Goal: Information Seeking & Learning: Find specific fact

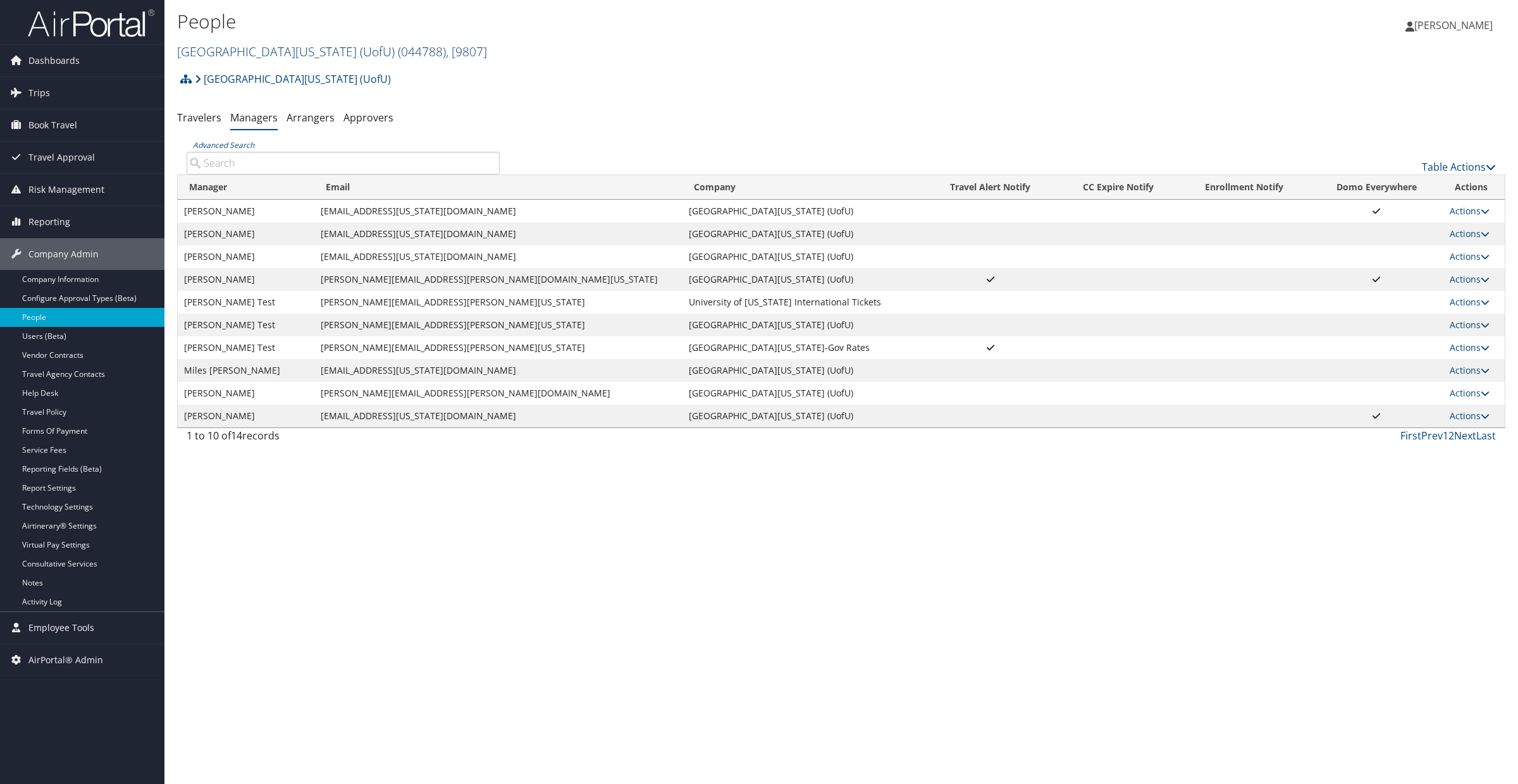
click at [203, 45] on link "University Of Utah (UofU) ( 044788 ) , [ 9807 ]" at bounding box center [333, 51] width 310 height 17
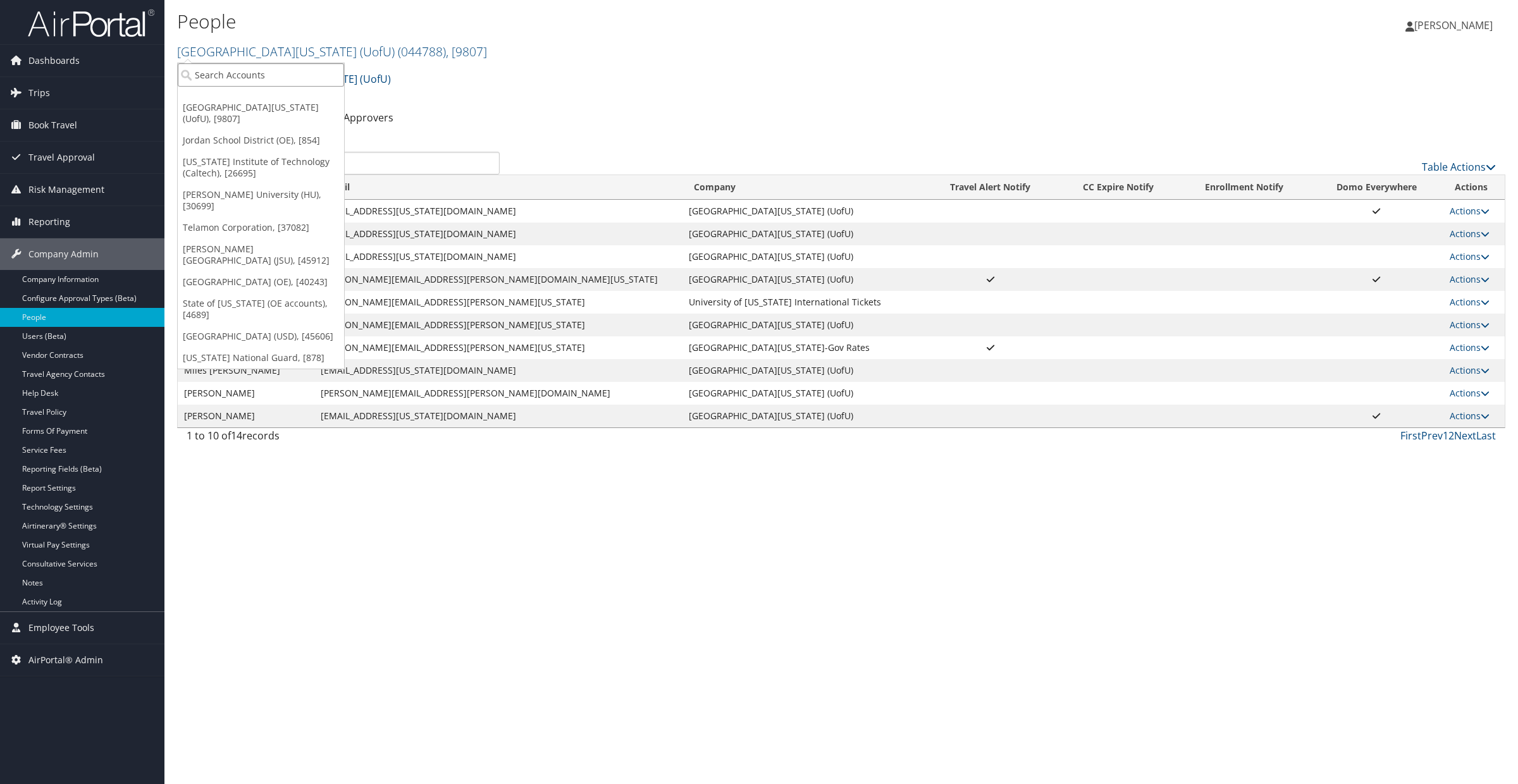
click at [223, 80] on input "search" at bounding box center [260, 74] width 166 height 23
click at [242, 71] on input "search" at bounding box center [260, 74] width 166 height 23
type input "mountainland tech"
click at [231, 96] on div "Mountainland Technical College (OE) (0000216118), [40243]" at bounding box center [335, 98] width 330 height 11
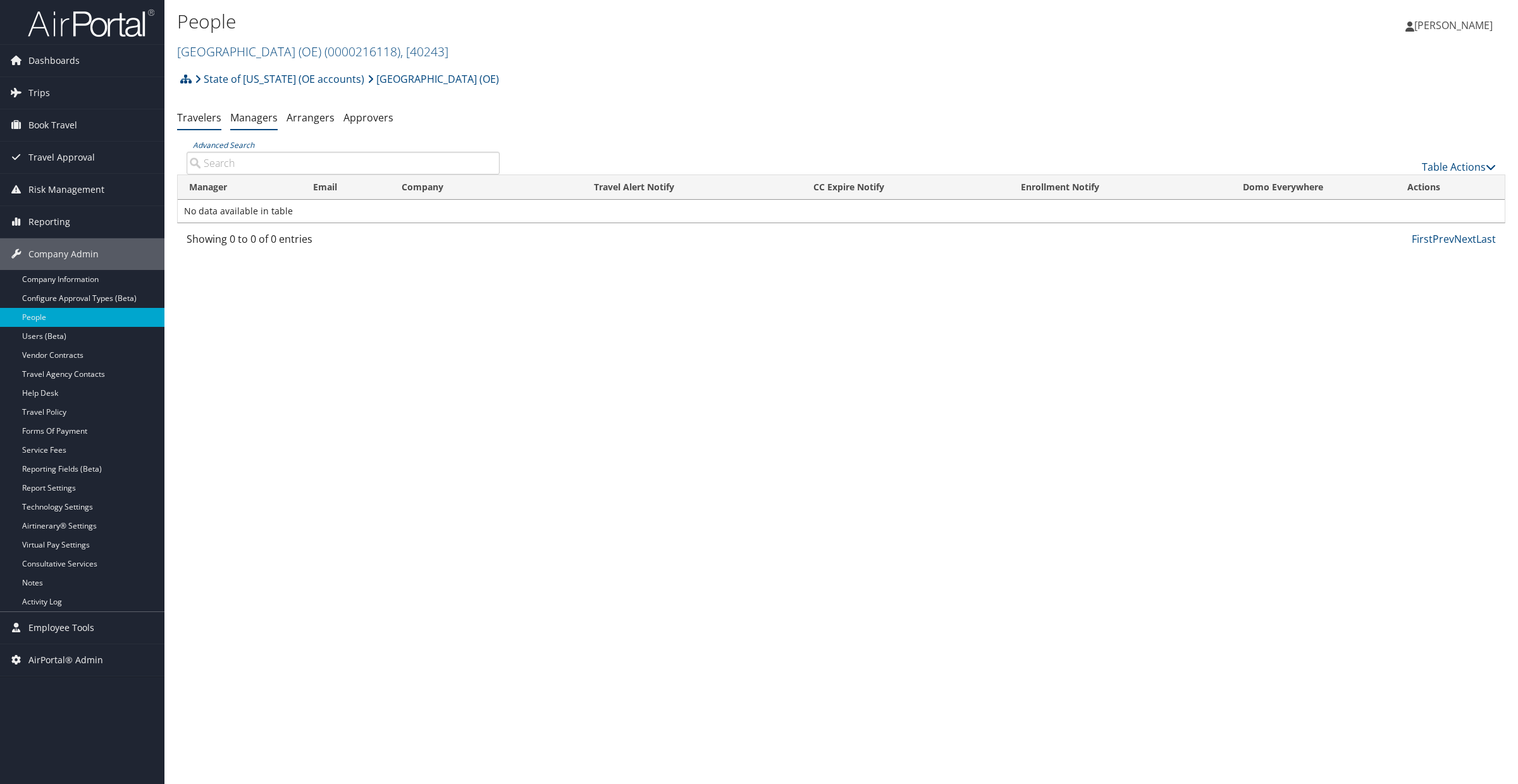
click at [202, 122] on link "Travelers" at bounding box center [200, 117] width 45 height 14
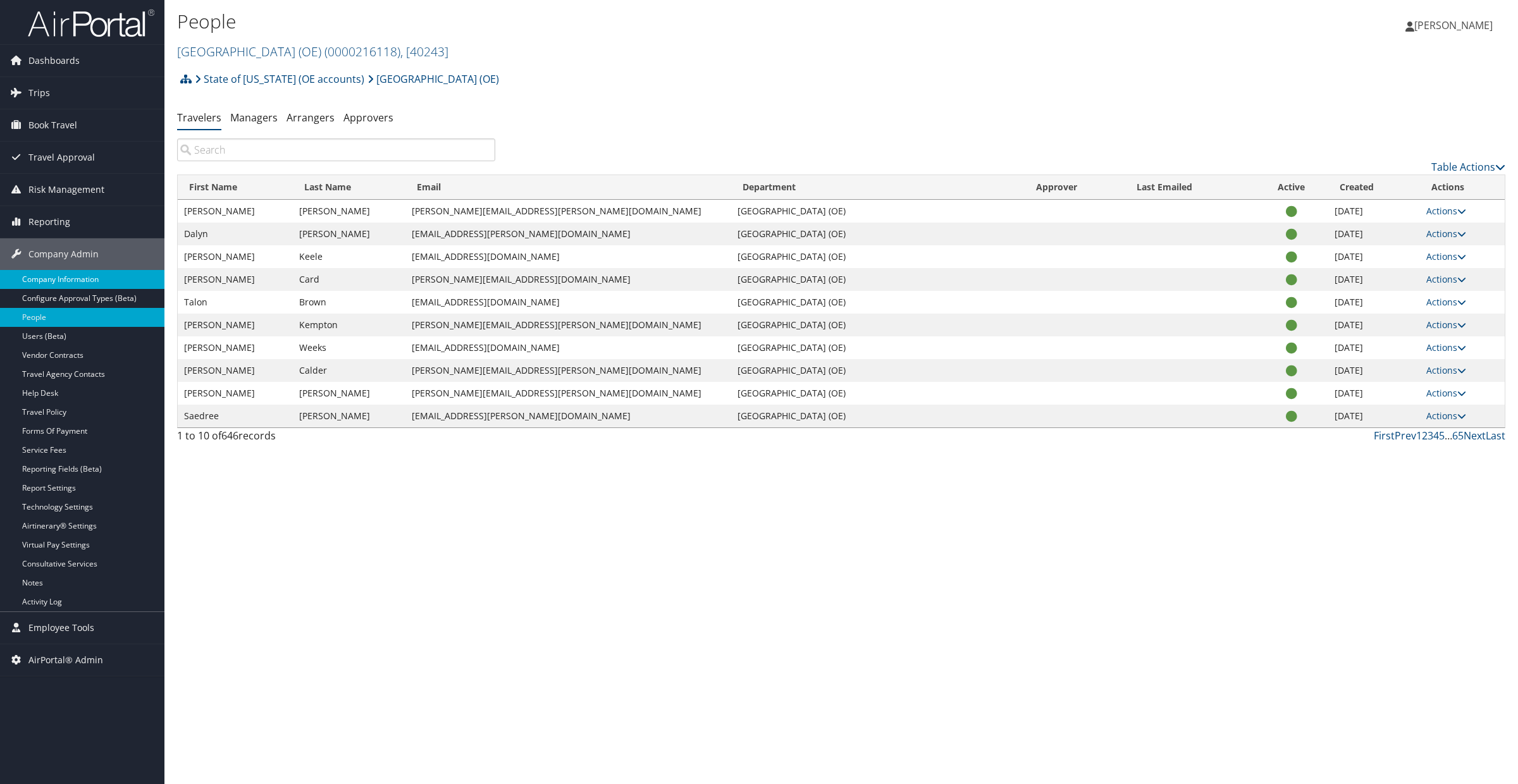
click at [54, 279] on link "Company Information" at bounding box center [82, 280] width 164 height 19
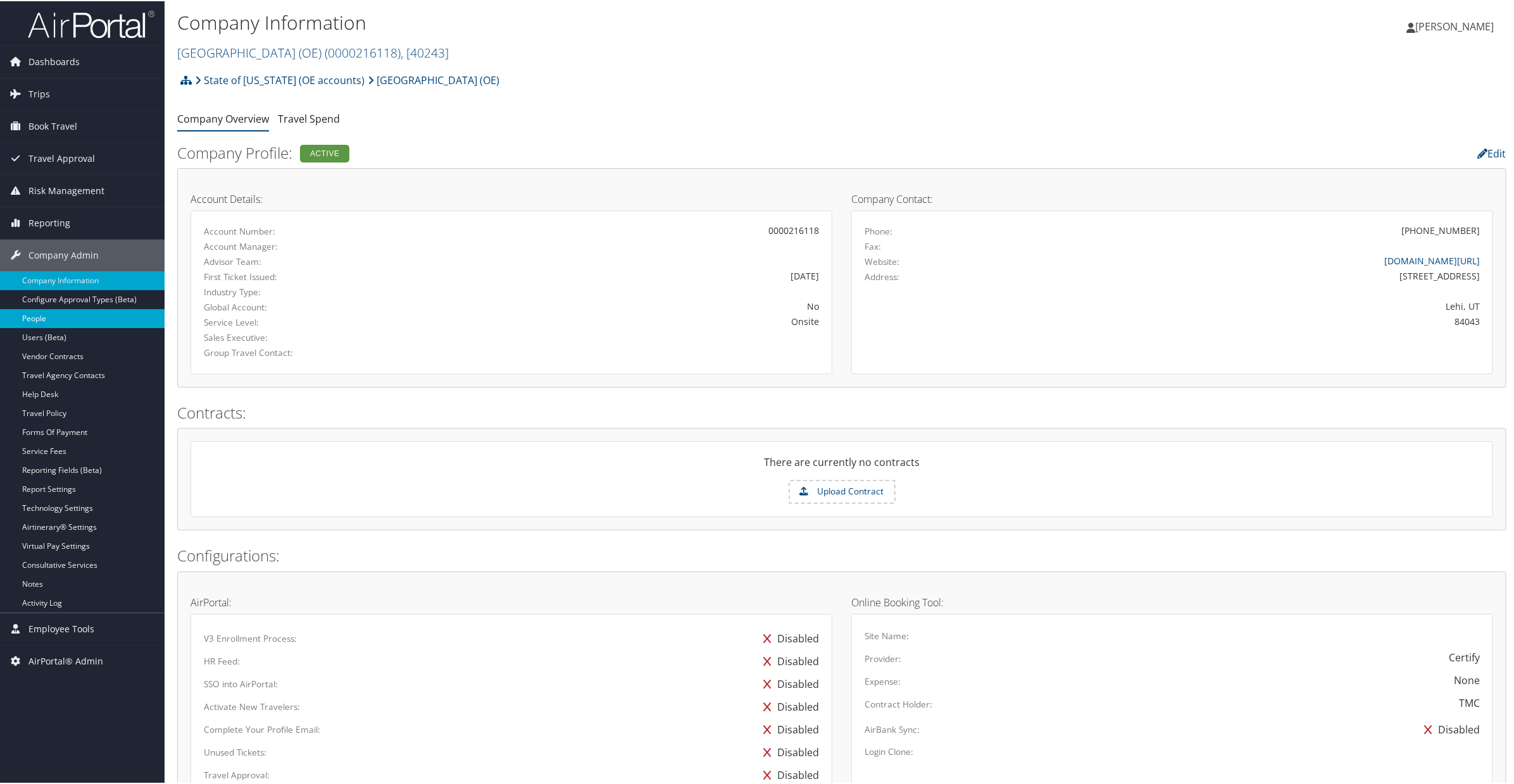
click at [45, 320] on link "People" at bounding box center [82, 318] width 165 height 19
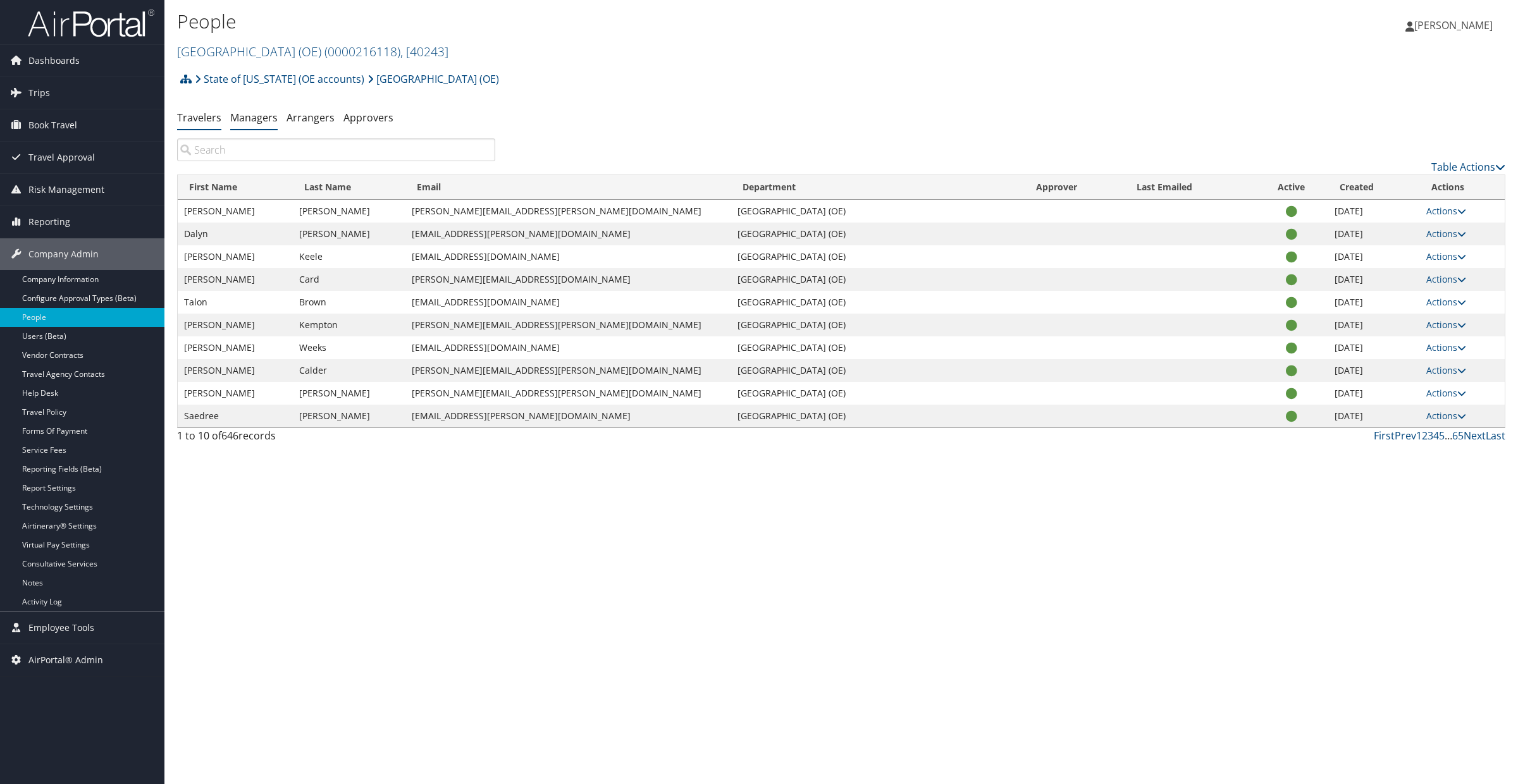
click at [252, 116] on link "Managers" at bounding box center [254, 117] width 47 height 14
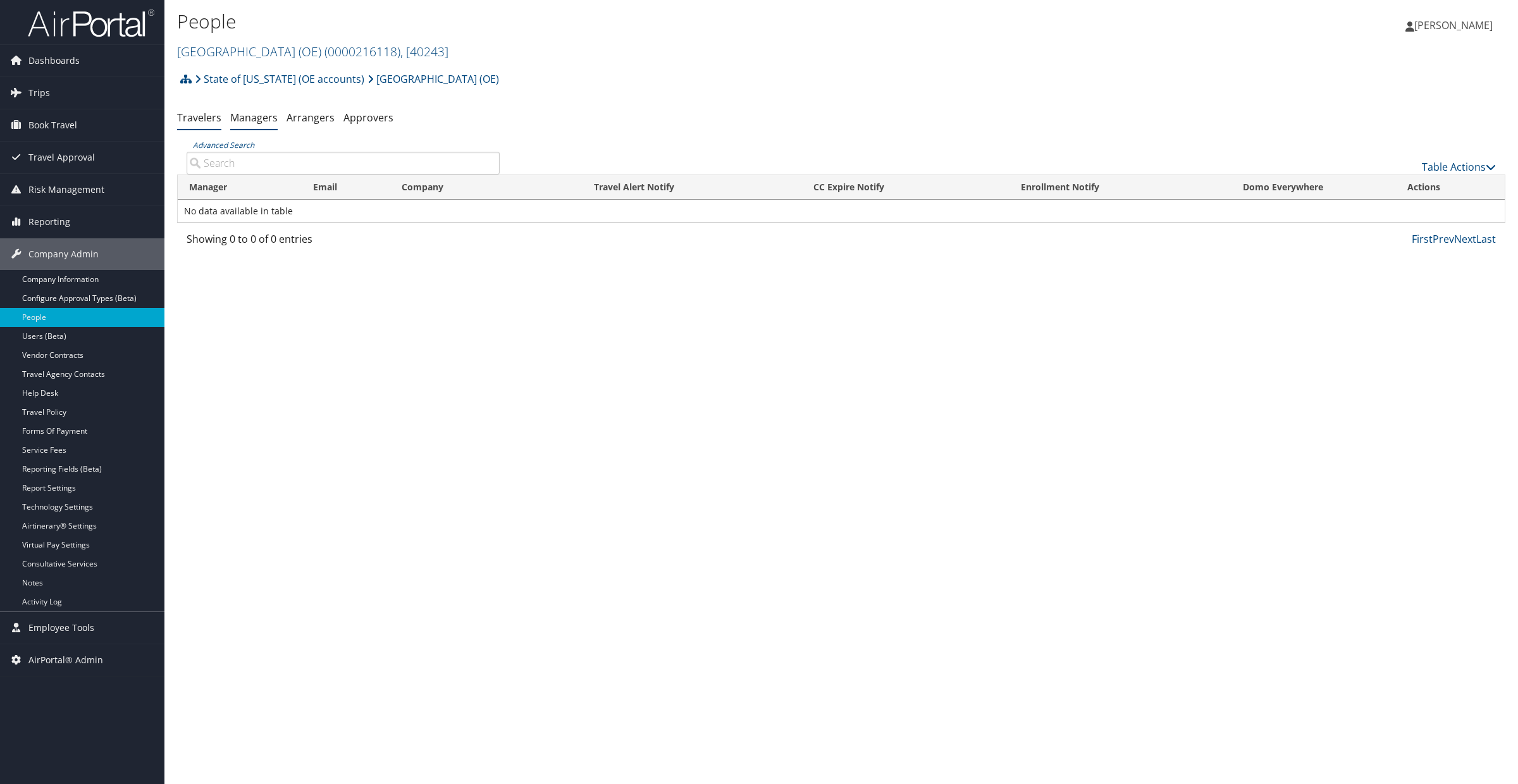
click at [191, 118] on link "Travelers" at bounding box center [200, 117] width 45 height 14
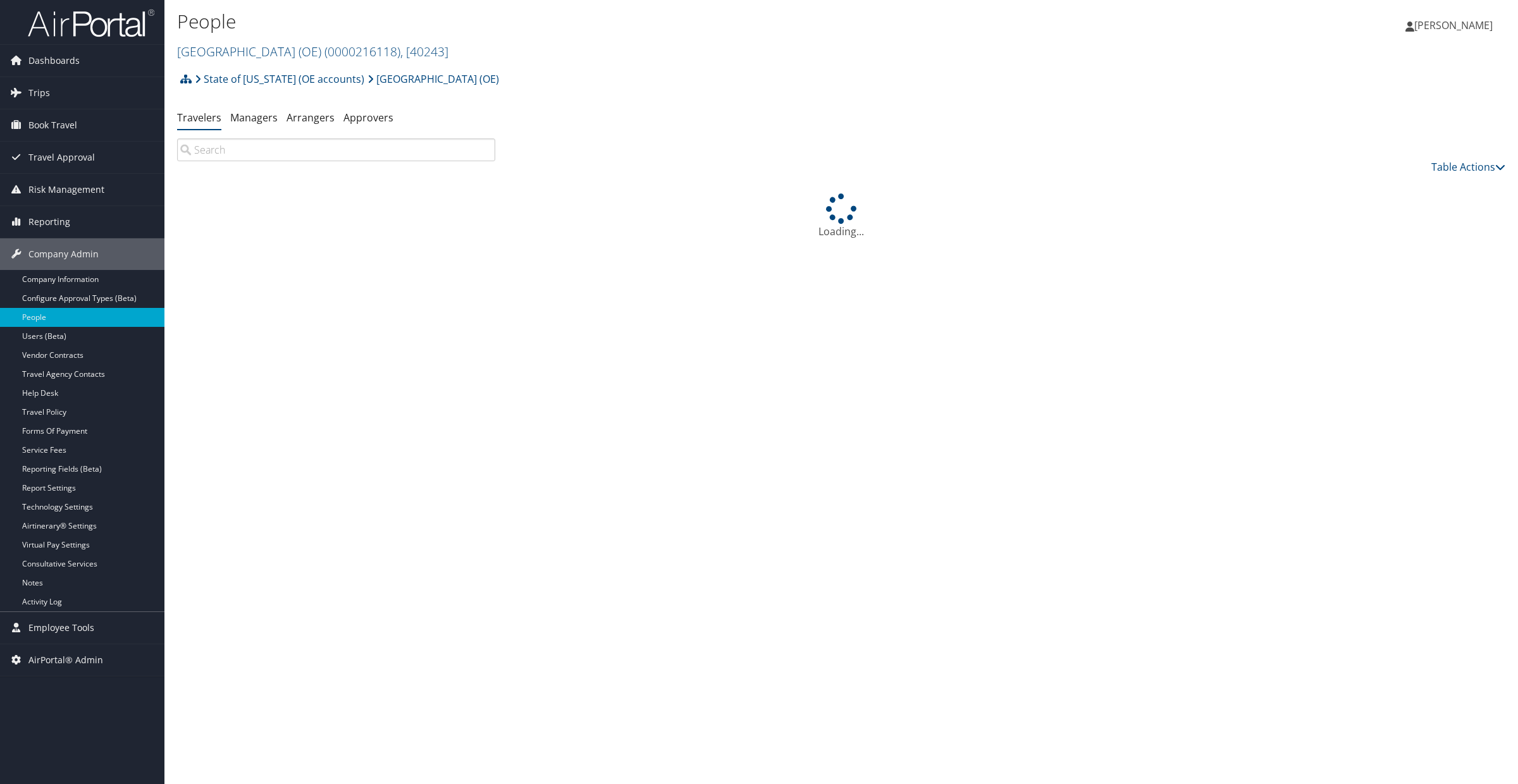
click at [237, 150] on input "search" at bounding box center [336, 150] width 318 height 23
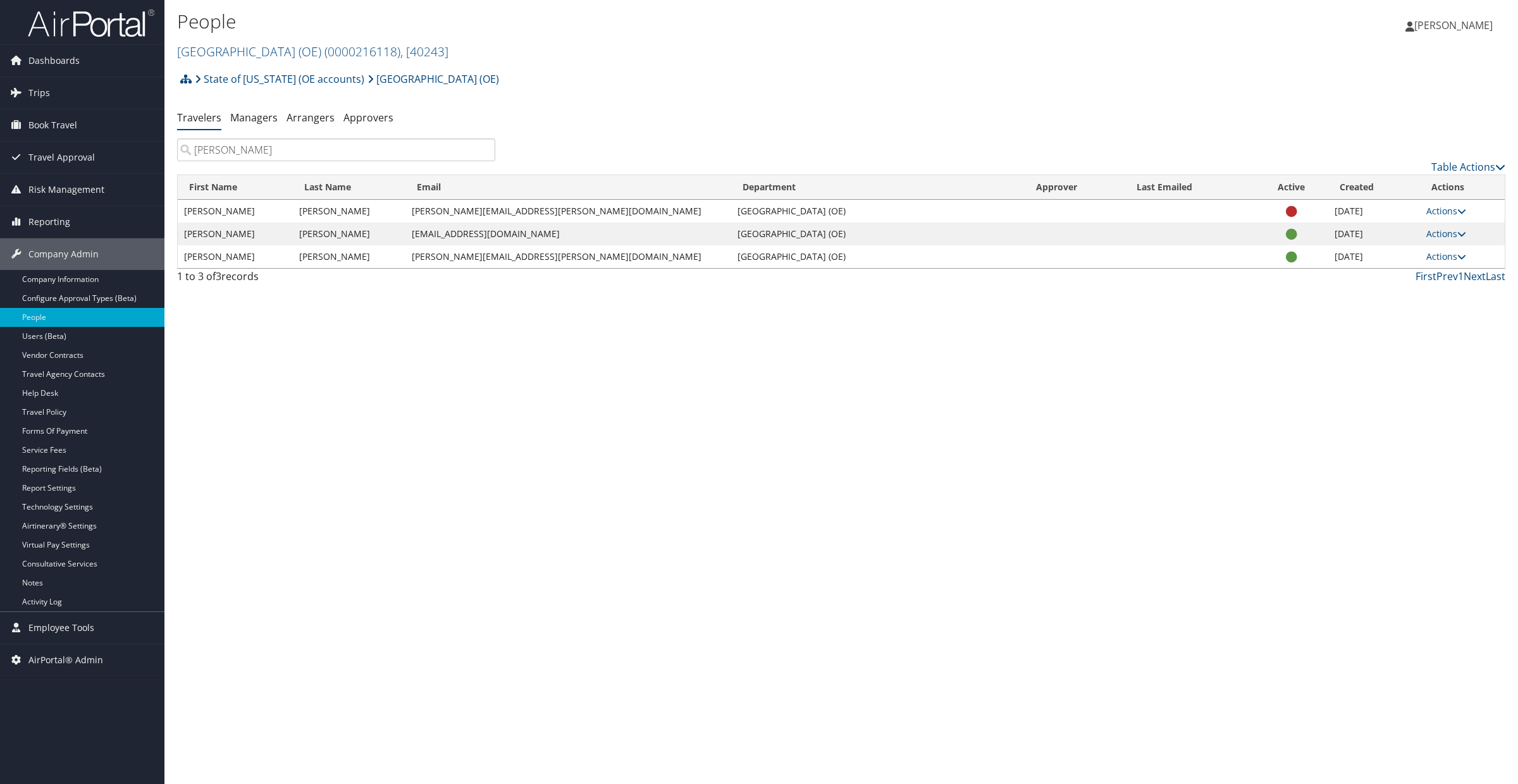
type input "gavin"
click at [46, 527] on link "Airtinerary® Settings" at bounding box center [82, 526] width 164 height 19
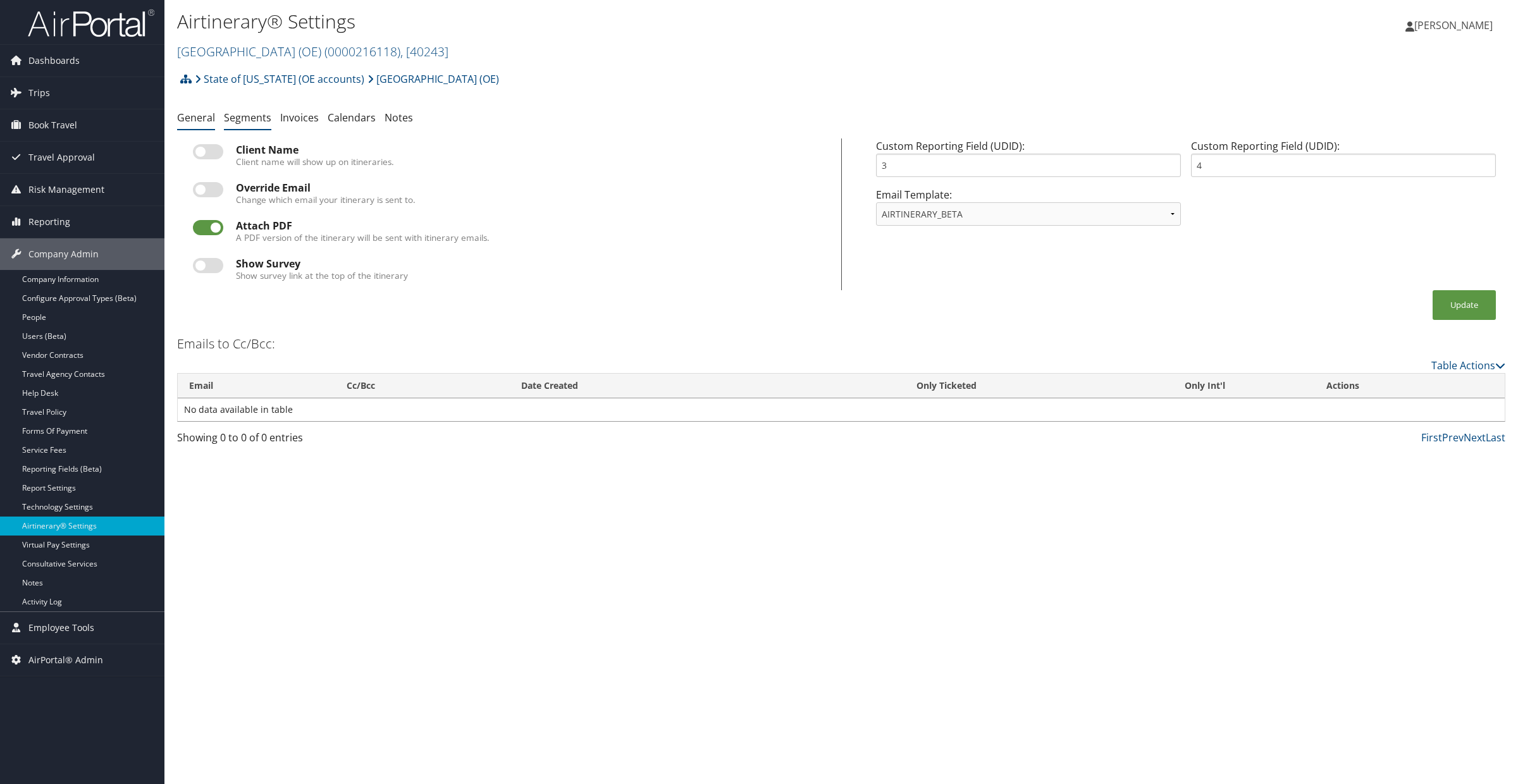
click at [247, 125] on li "Segments" at bounding box center [247, 118] width 47 height 23
click at [249, 120] on link "Segments" at bounding box center [247, 117] width 47 height 14
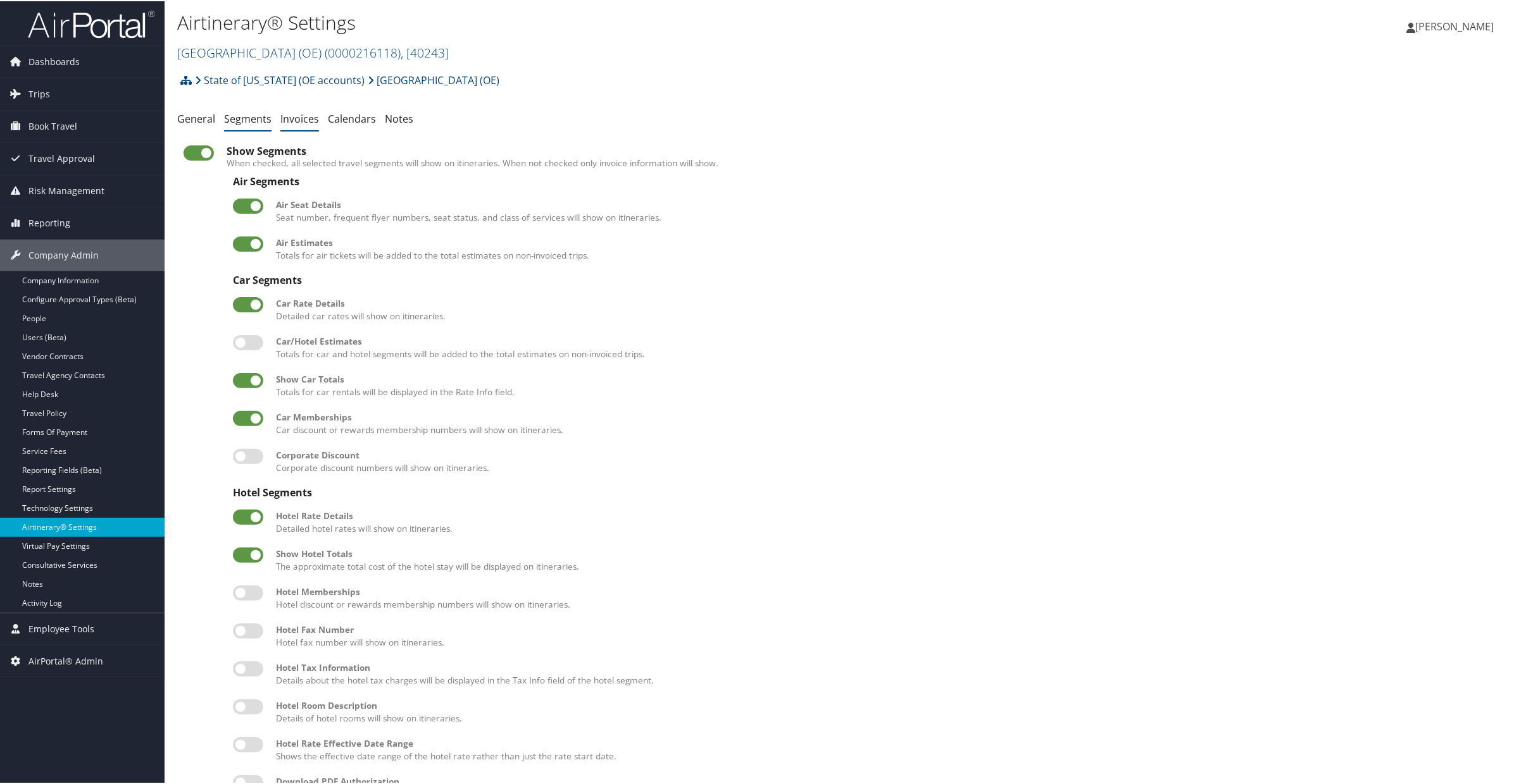
click at [298, 118] on link "Invoices" at bounding box center [300, 117] width 39 height 14
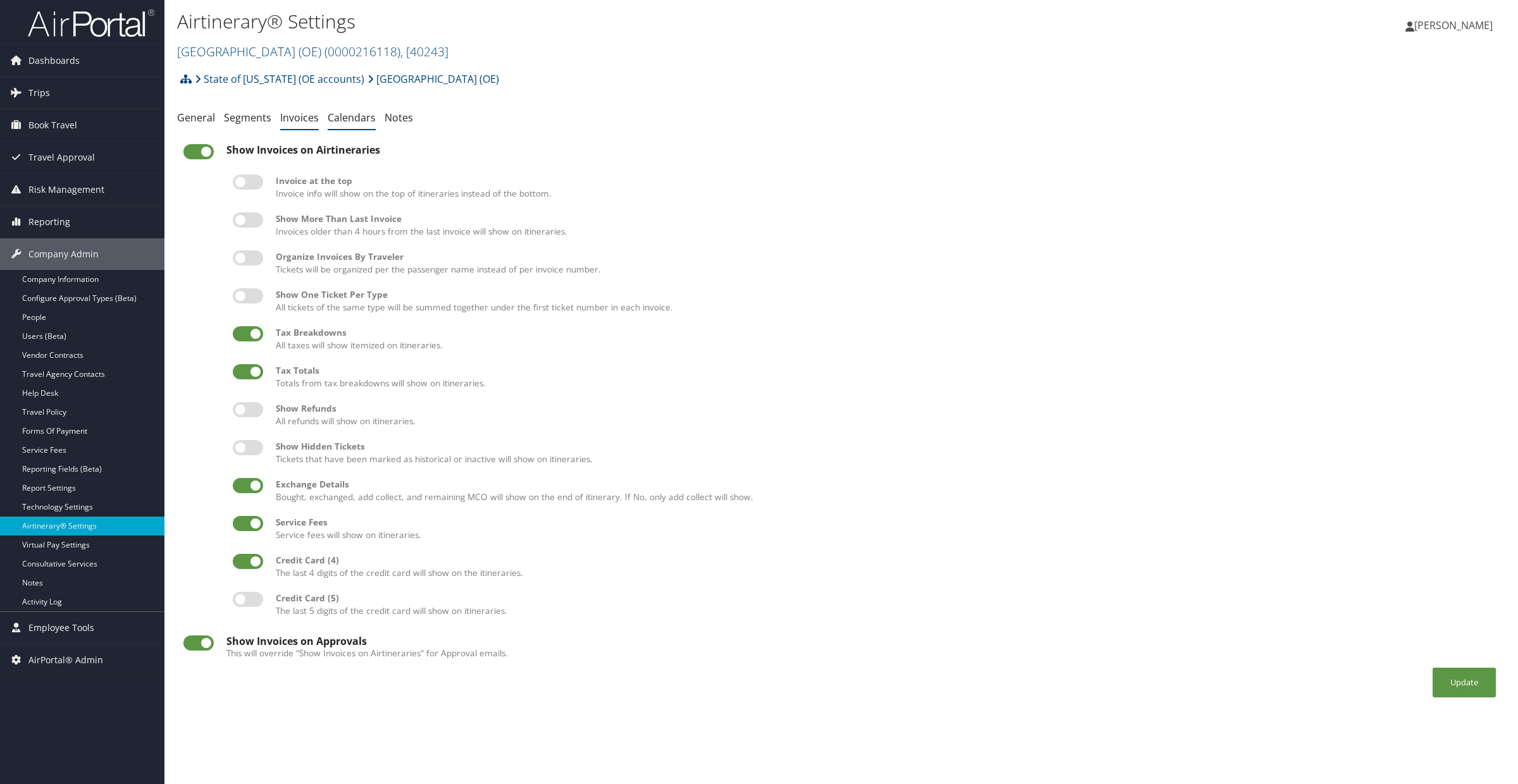
click at [343, 114] on link "Calendars" at bounding box center [352, 117] width 48 height 14
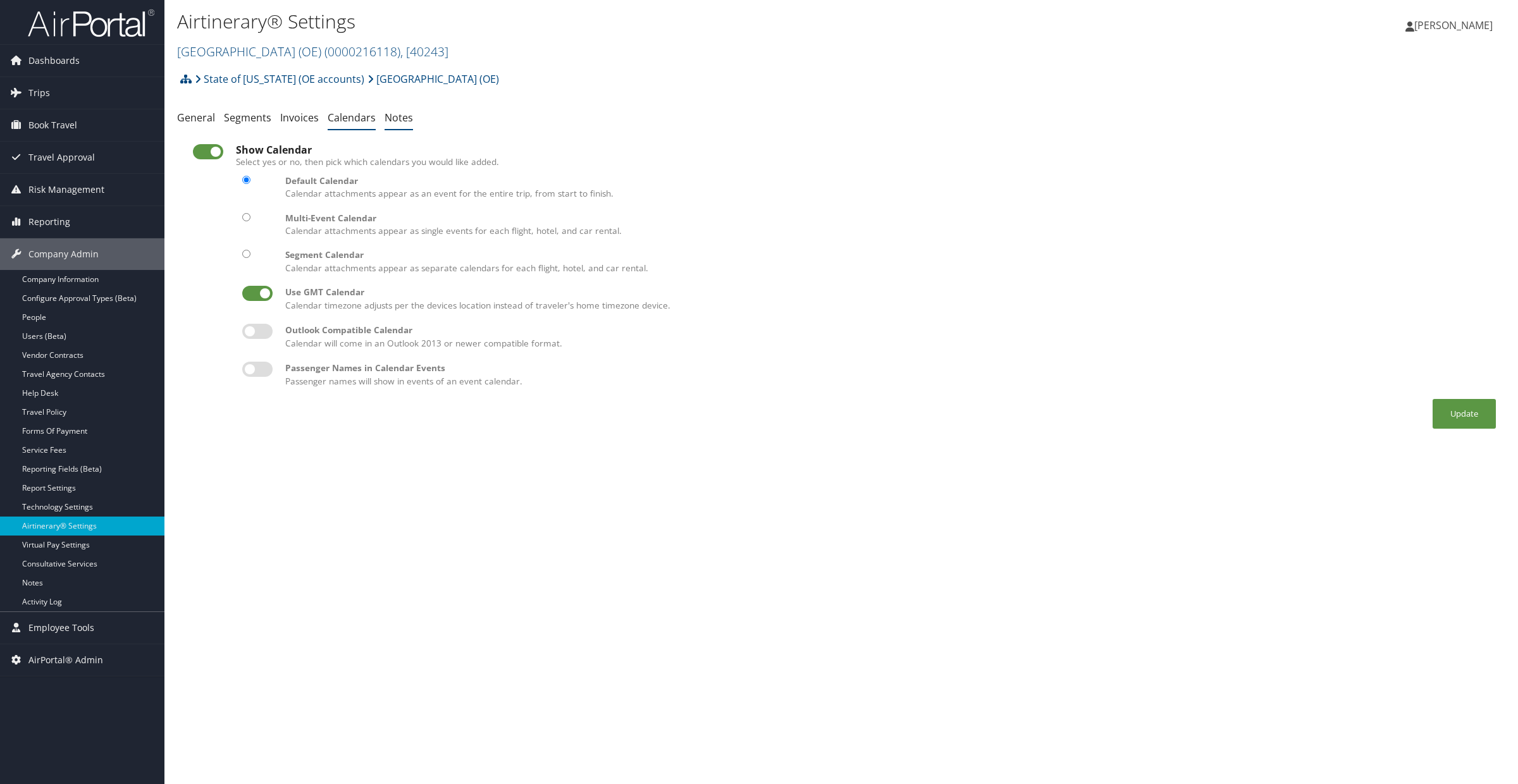
click at [392, 124] on link "Notes" at bounding box center [399, 117] width 29 height 14
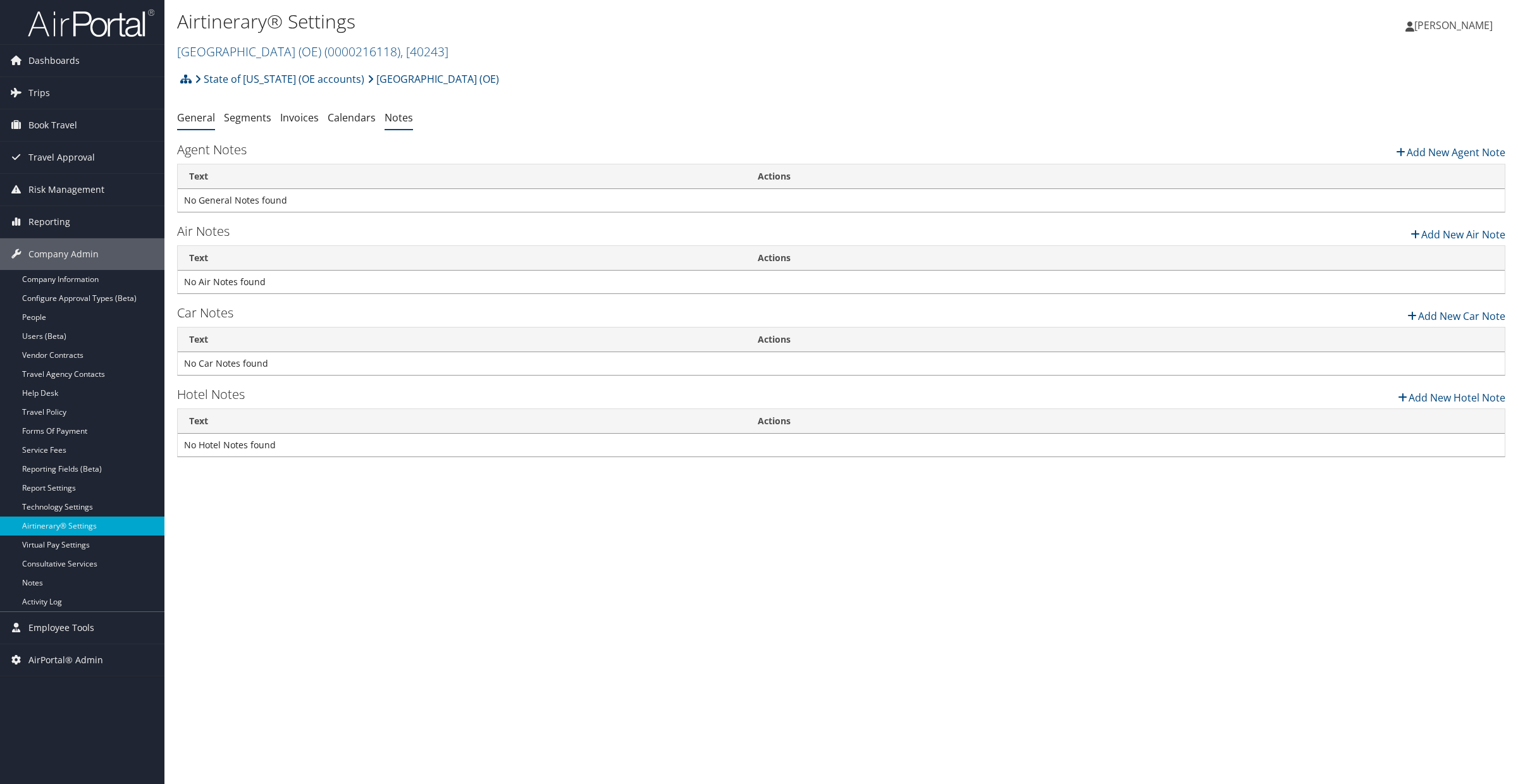
click at [205, 118] on link "General" at bounding box center [196, 117] width 38 height 14
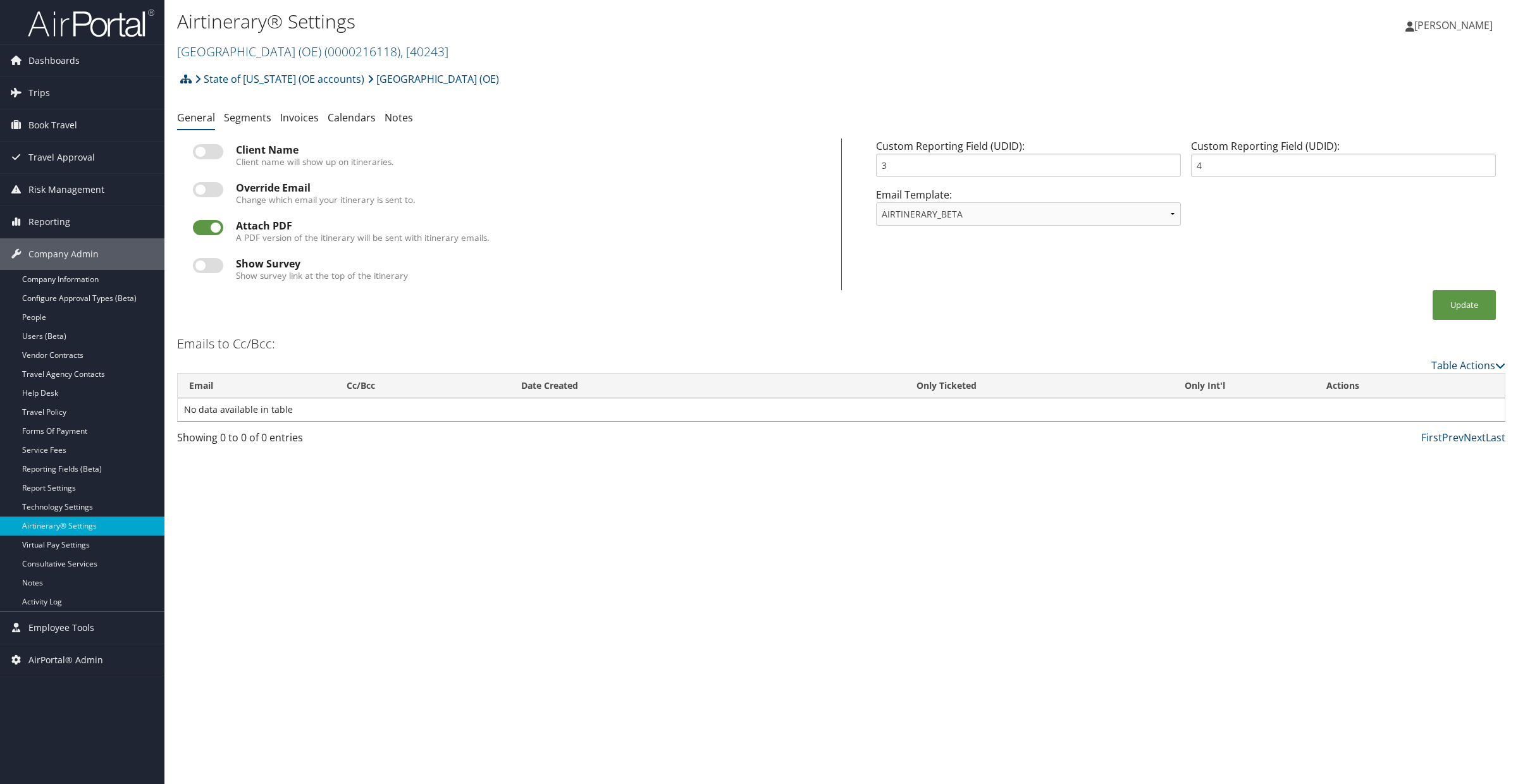
drag, startPoint x: 512, startPoint y: 50, endPoint x: 172, endPoint y: 59, distance: 340.1
click at [172, 59] on div "Airtinerary® Settings [GEOGRAPHIC_DATA] (OE) ( 0000216118 ) , [ 40243 ] [GEOGRA…" at bounding box center [841, 33] width 1354 height 66
copy link "[GEOGRAPHIC_DATA] (OE) ( 0000216118 ) , [ 40243 ]"
click at [1453, 367] on link "Table Actions" at bounding box center [1469, 365] width 74 height 14
click at [1453, 367] on div at bounding box center [759, 392] width 1518 height 784
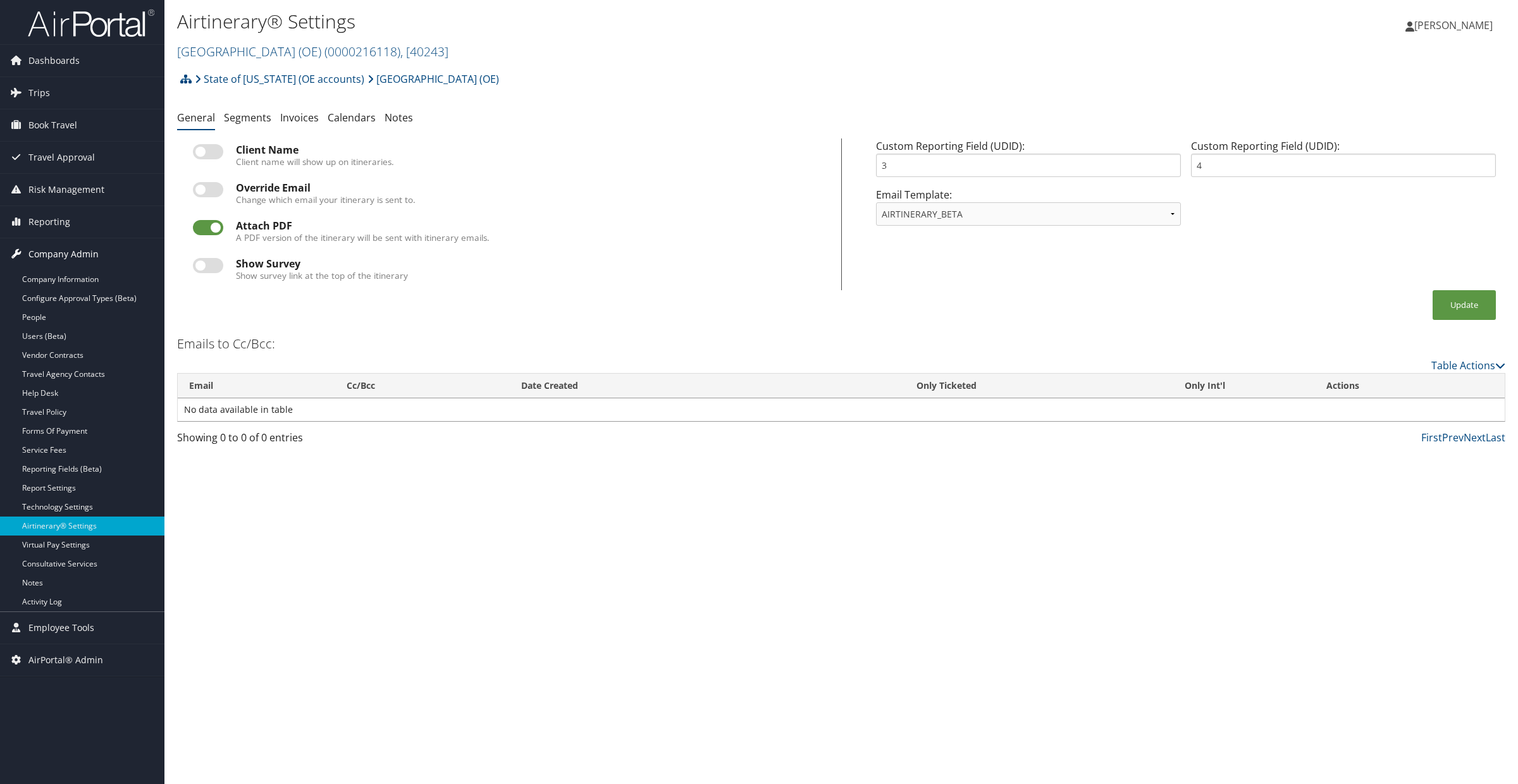
click at [64, 253] on span "Company Admin" at bounding box center [64, 255] width 71 height 32
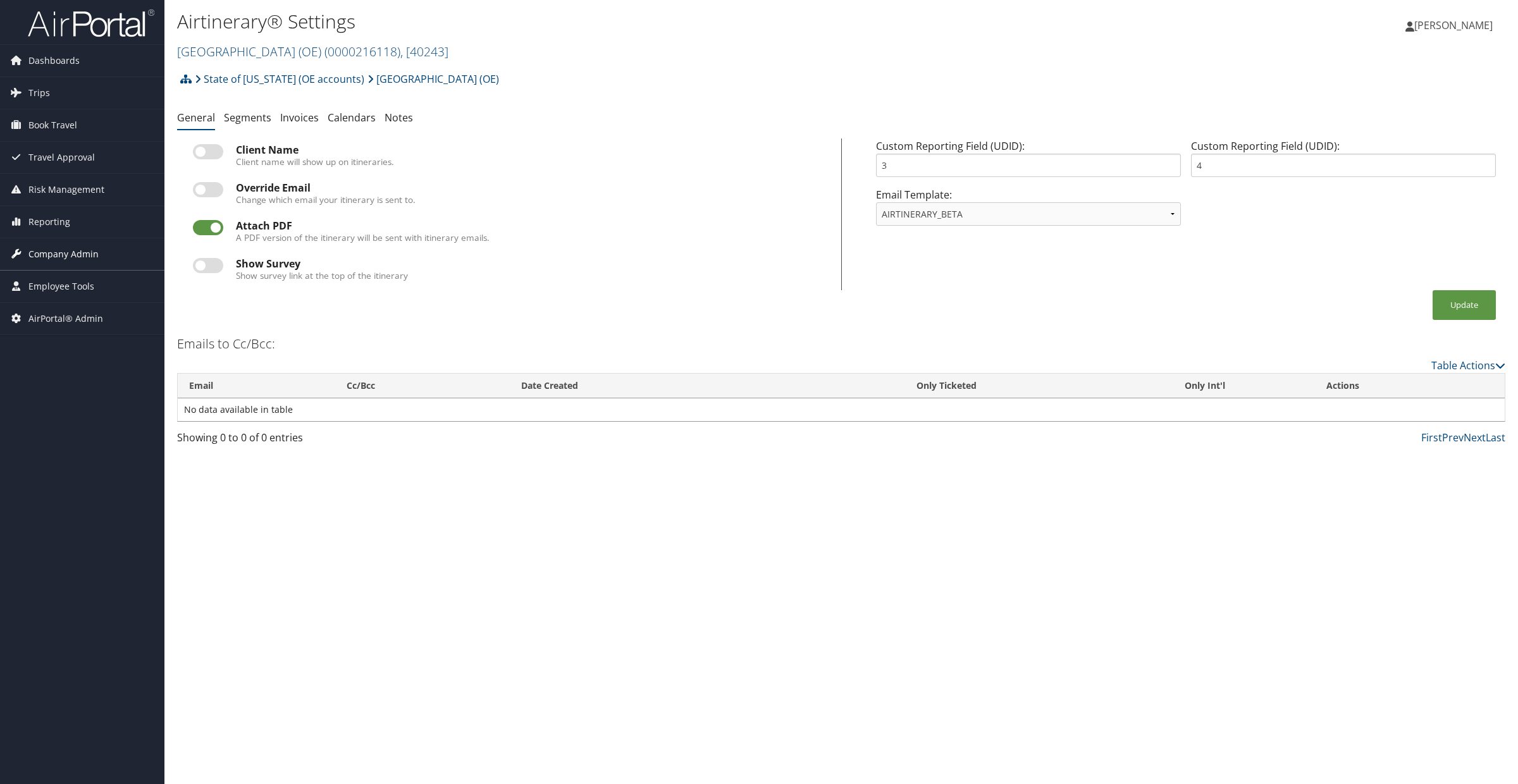
click at [64, 253] on span "Company Admin" at bounding box center [64, 255] width 71 height 32
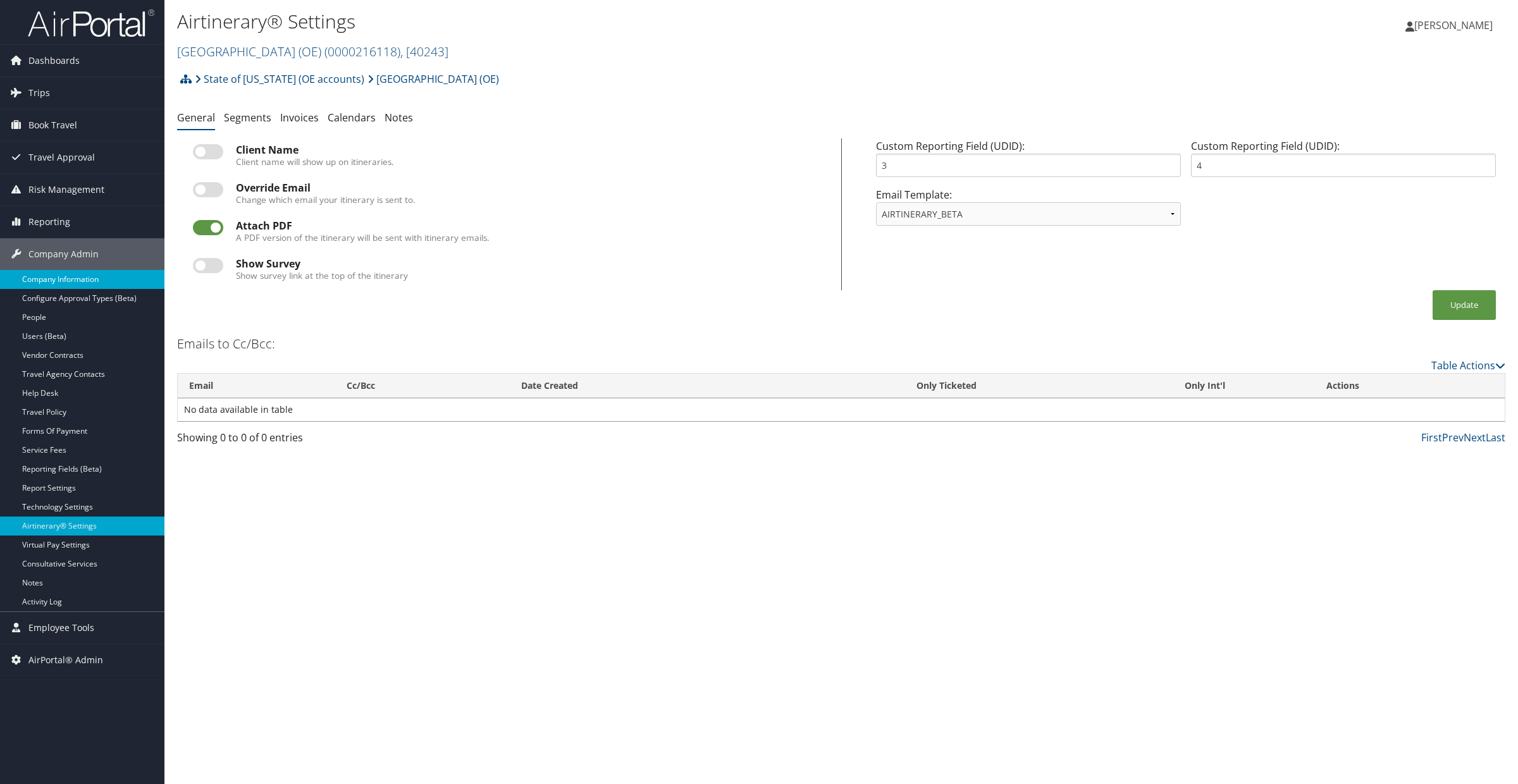
click at [59, 288] on link "Company Information" at bounding box center [82, 280] width 164 height 19
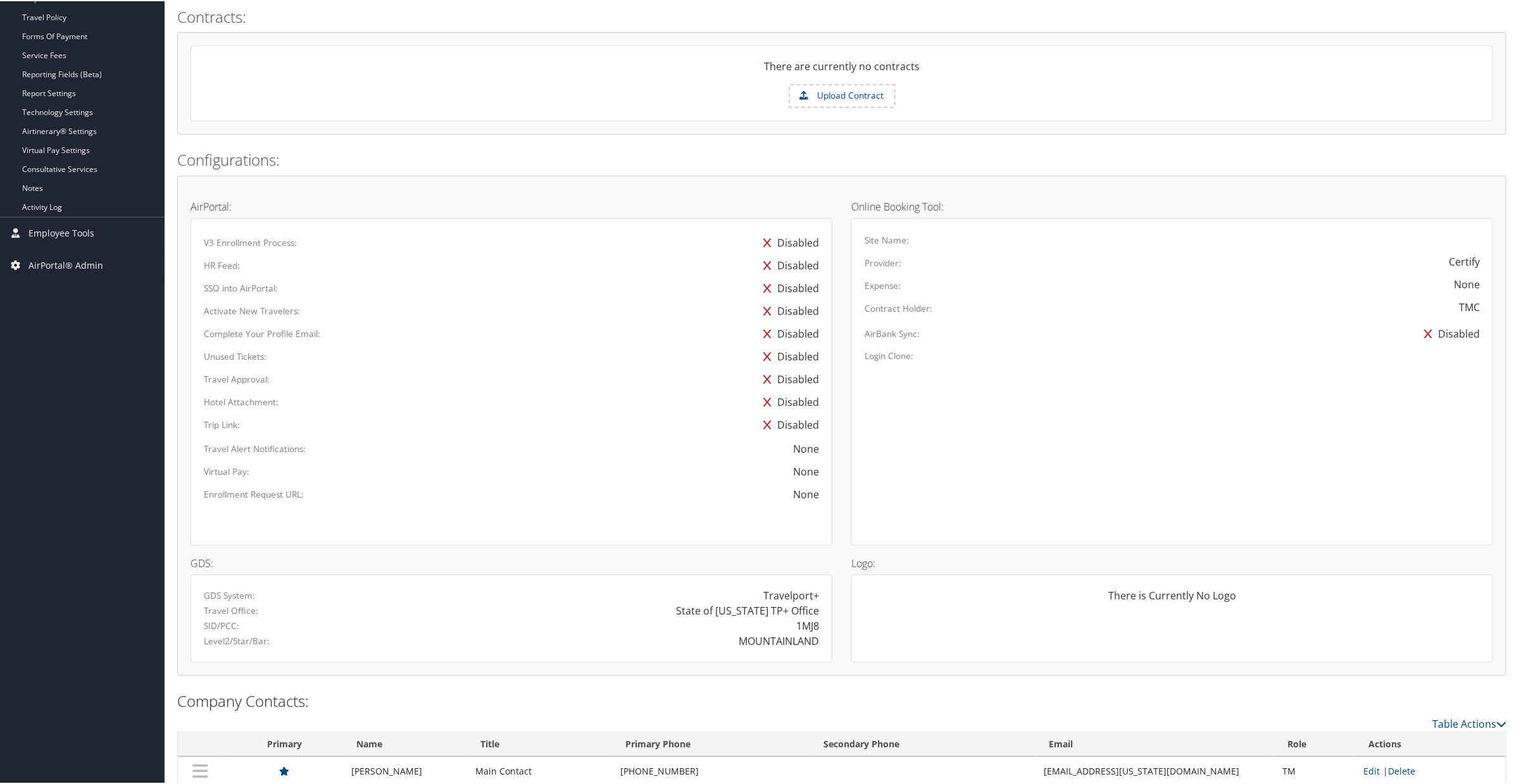
scroll to position [421, 0]
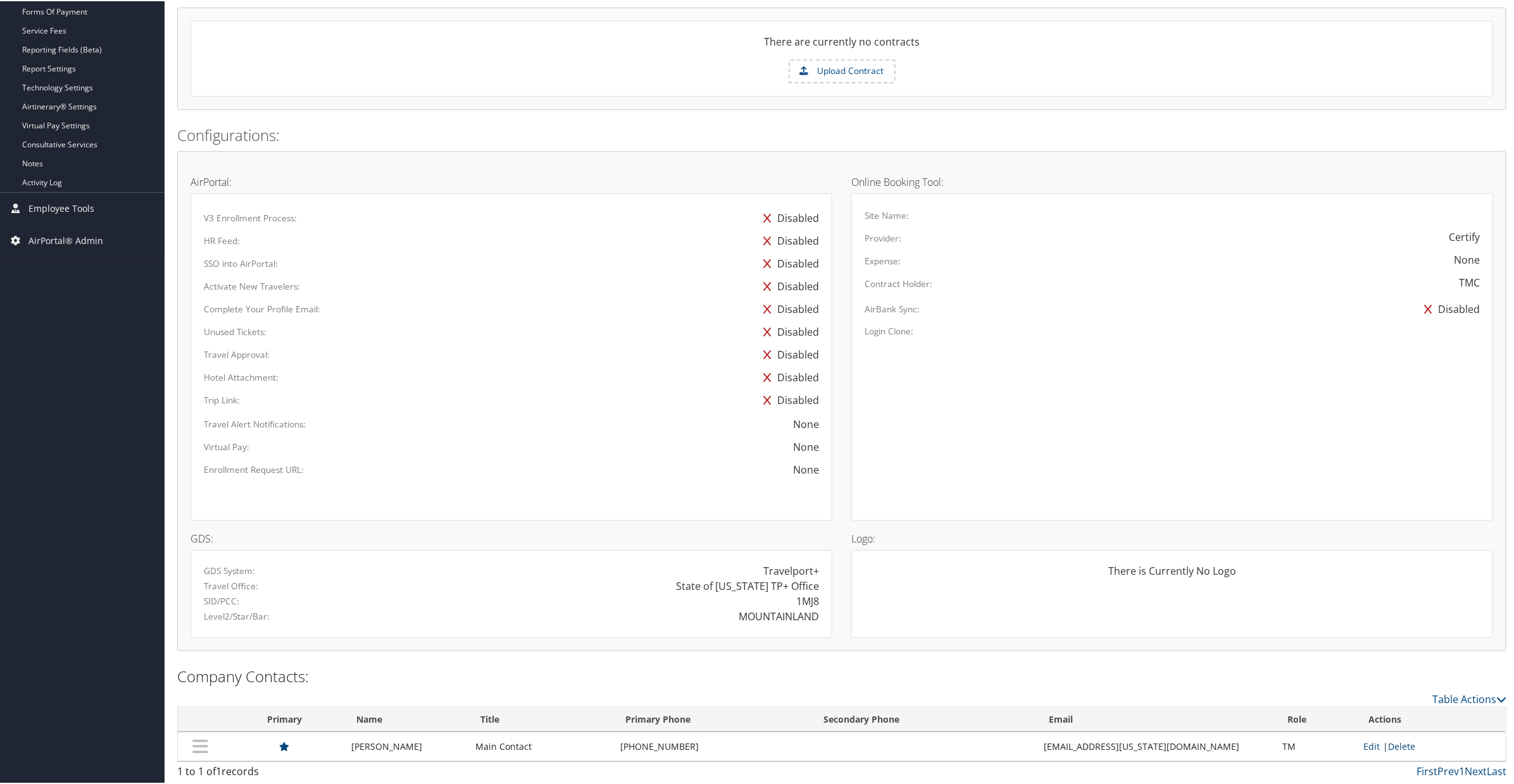
click at [1164, 751] on td "pdriggs@utah.gov" at bounding box center [1157, 745] width 239 height 29
drag, startPoint x: 1147, startPoint y: 742, endPoint x: 1069, endPoint y: 749, distance: 78.3
click at [1069, 749] on td "pdriggs@utah.gov" at bounding box center [1157, 745] width 239 height 29
copy td "pdriggs@utah.gov"
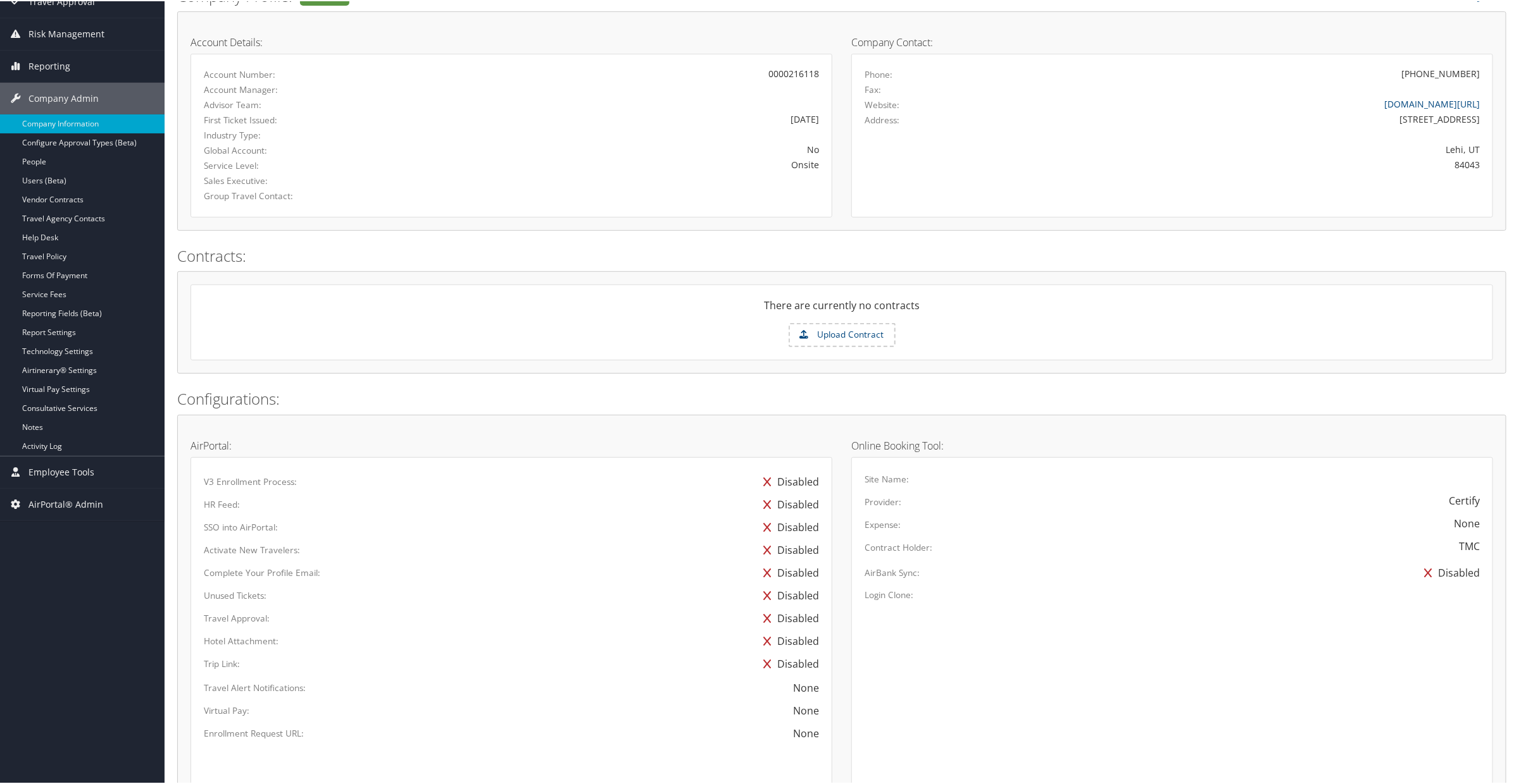
scroll to position [0, 0]
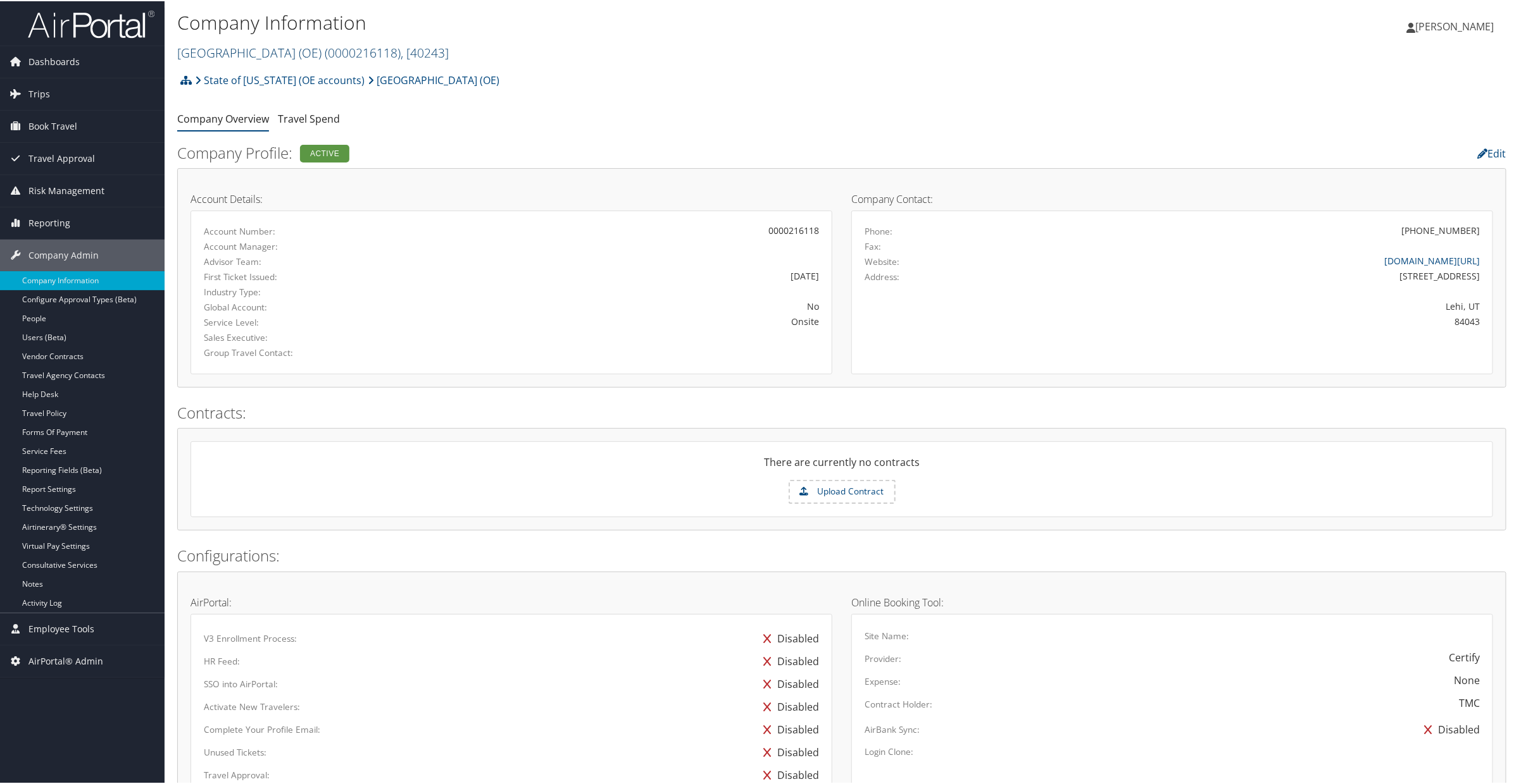
click at [229, 48] on link "Mountainland Technical College (OE) ( 0000216118 ) , [ 40243 ]" at bounding box center [313, 51] width 271 height 17
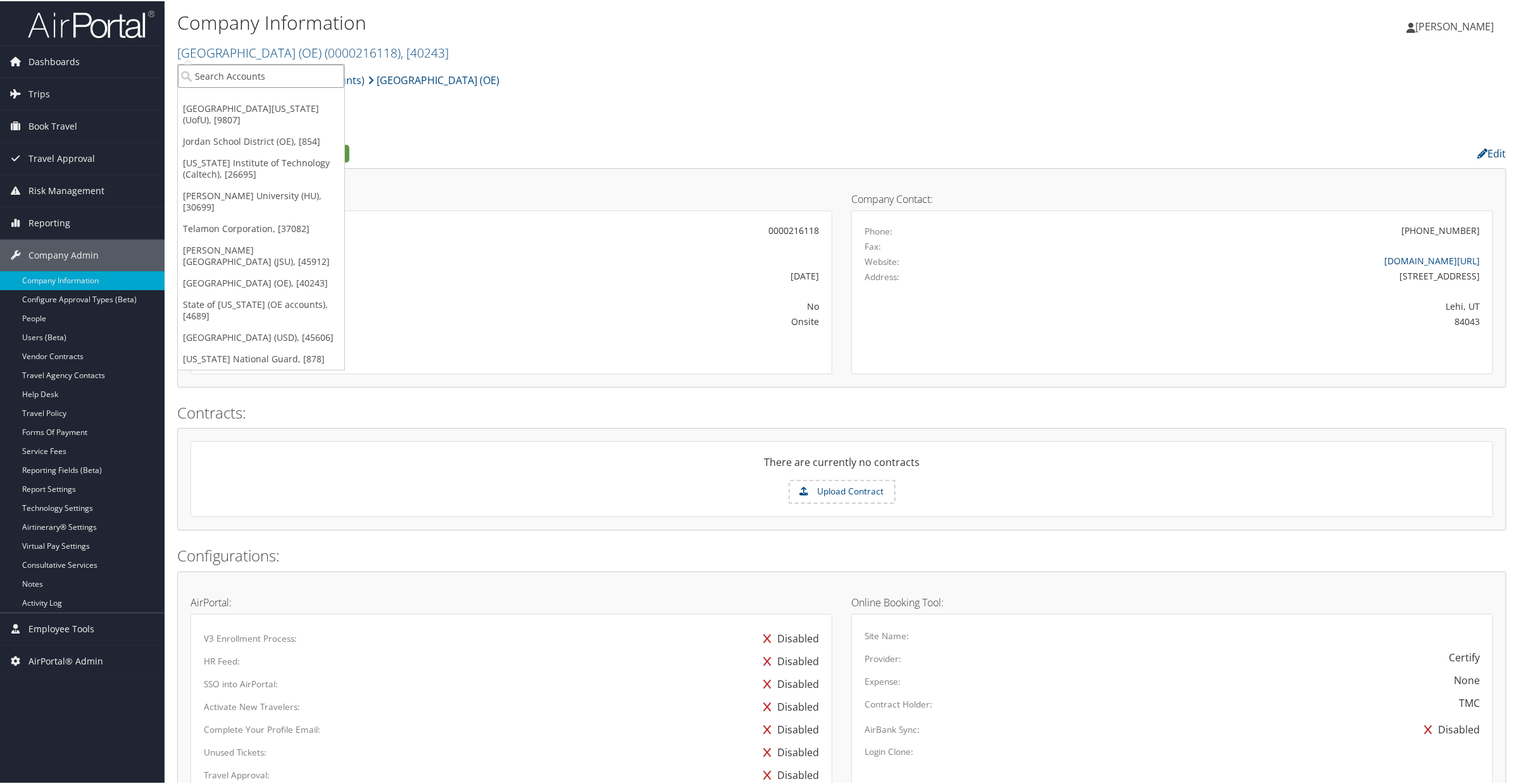
click at [242, 74] on input "search" at bounding box center [260, 74] width 166 height 23
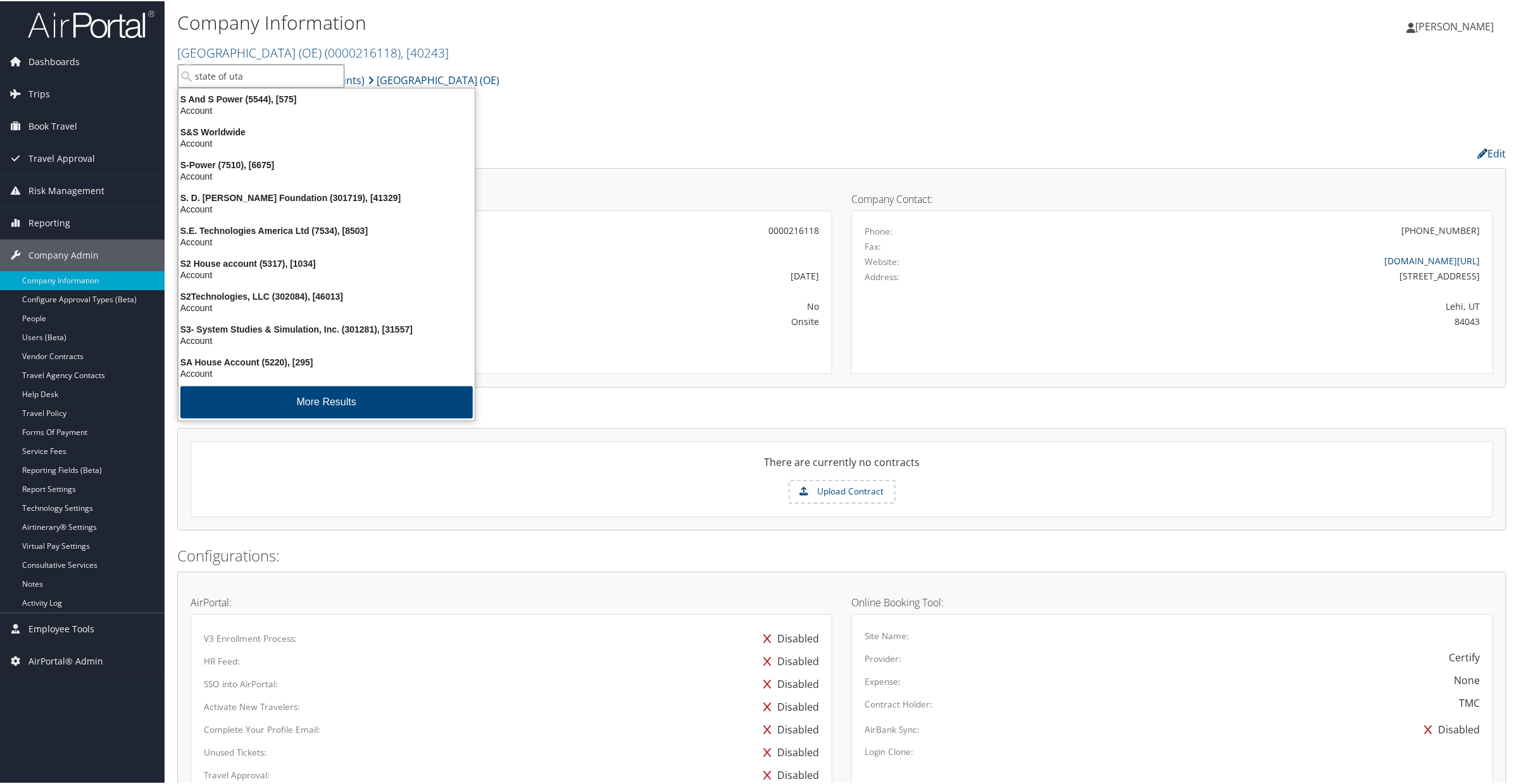
type input "state of utah"
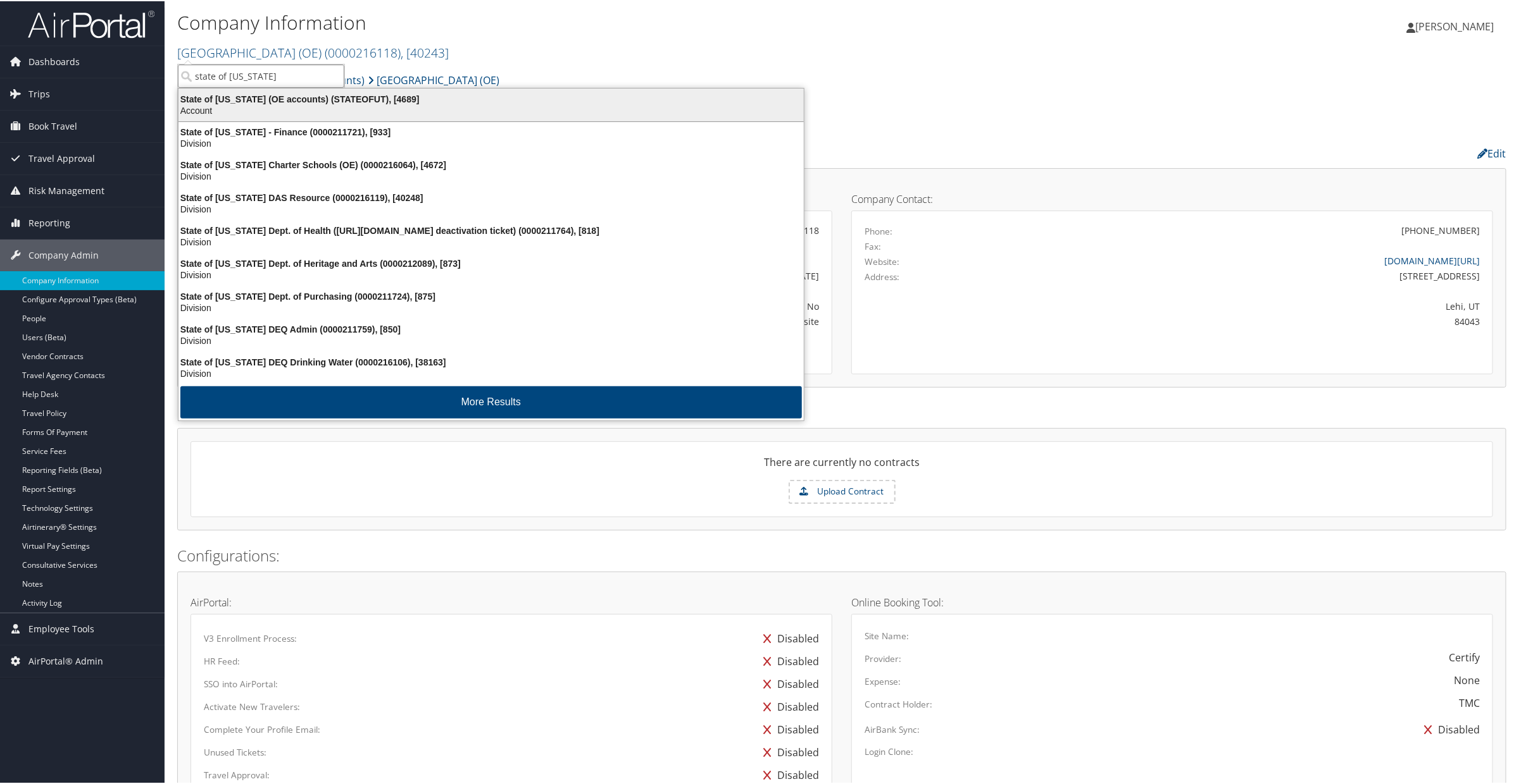
click at [229, 98] on div "State of Utah (OE accounts) (STATEOFUT), [4689]" at bounding box center [491, 98] width 640 height 11
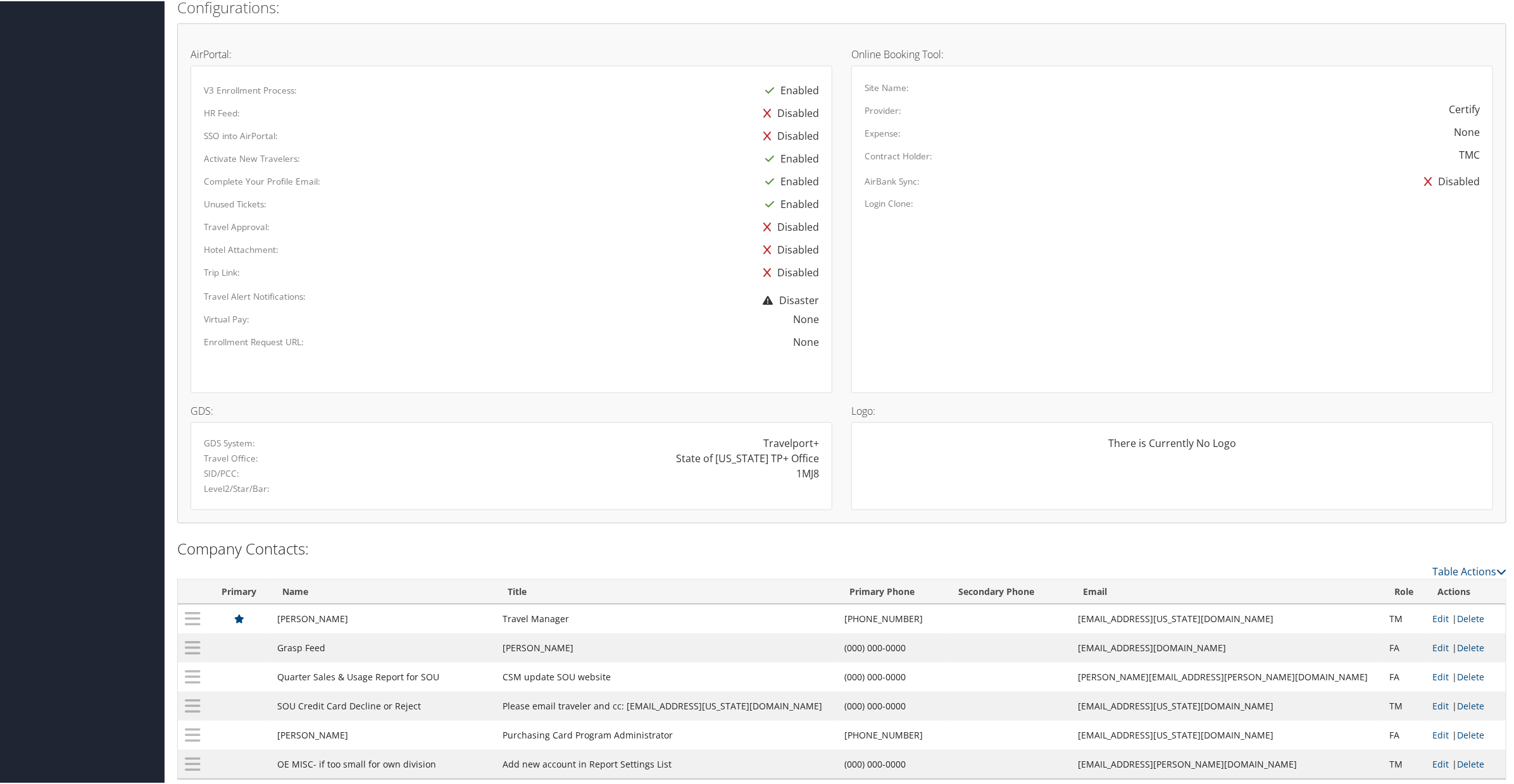
scroll to position [702, 0]
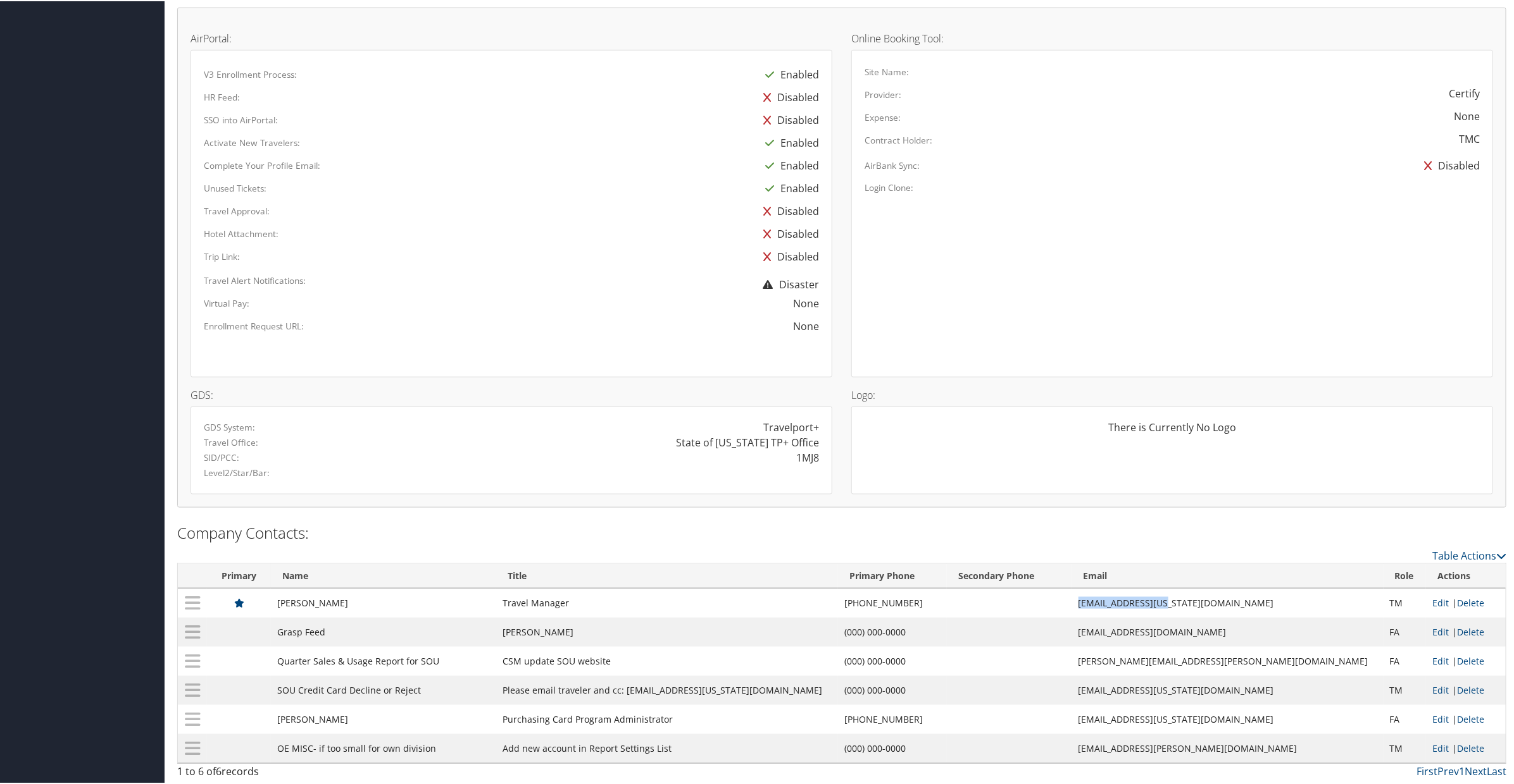
drag, startPoint x: 1246, startPoint y: 605, endPoint x: 1157, endPoint y: 605, distance: 89.0
click at [1156, 604] on td "lahlstrom@utah.gov" at bounding box center [1227, 602] width 311 height 29
copy td "lahlstrom@utah.gov"
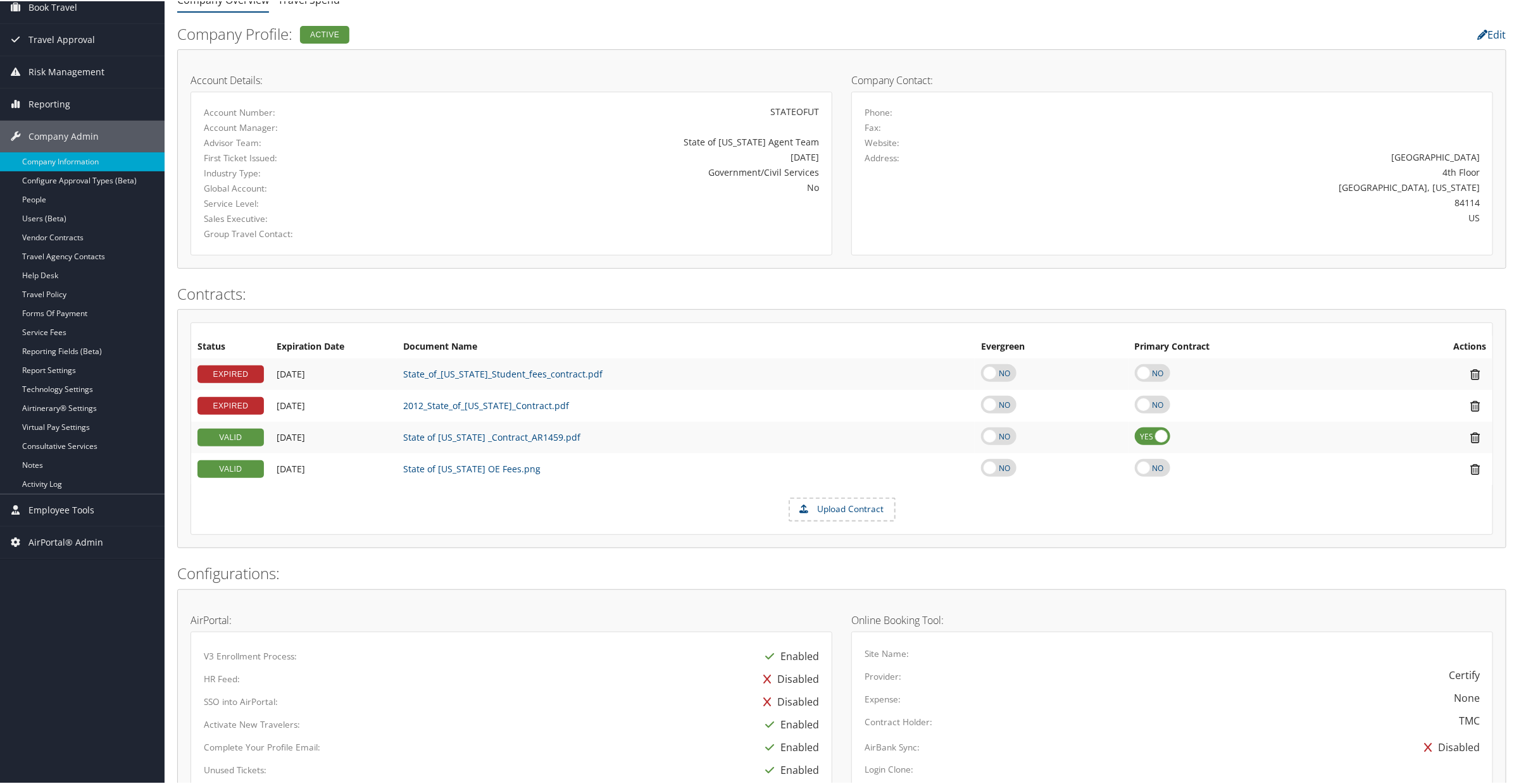
scroll to position [0, 0]
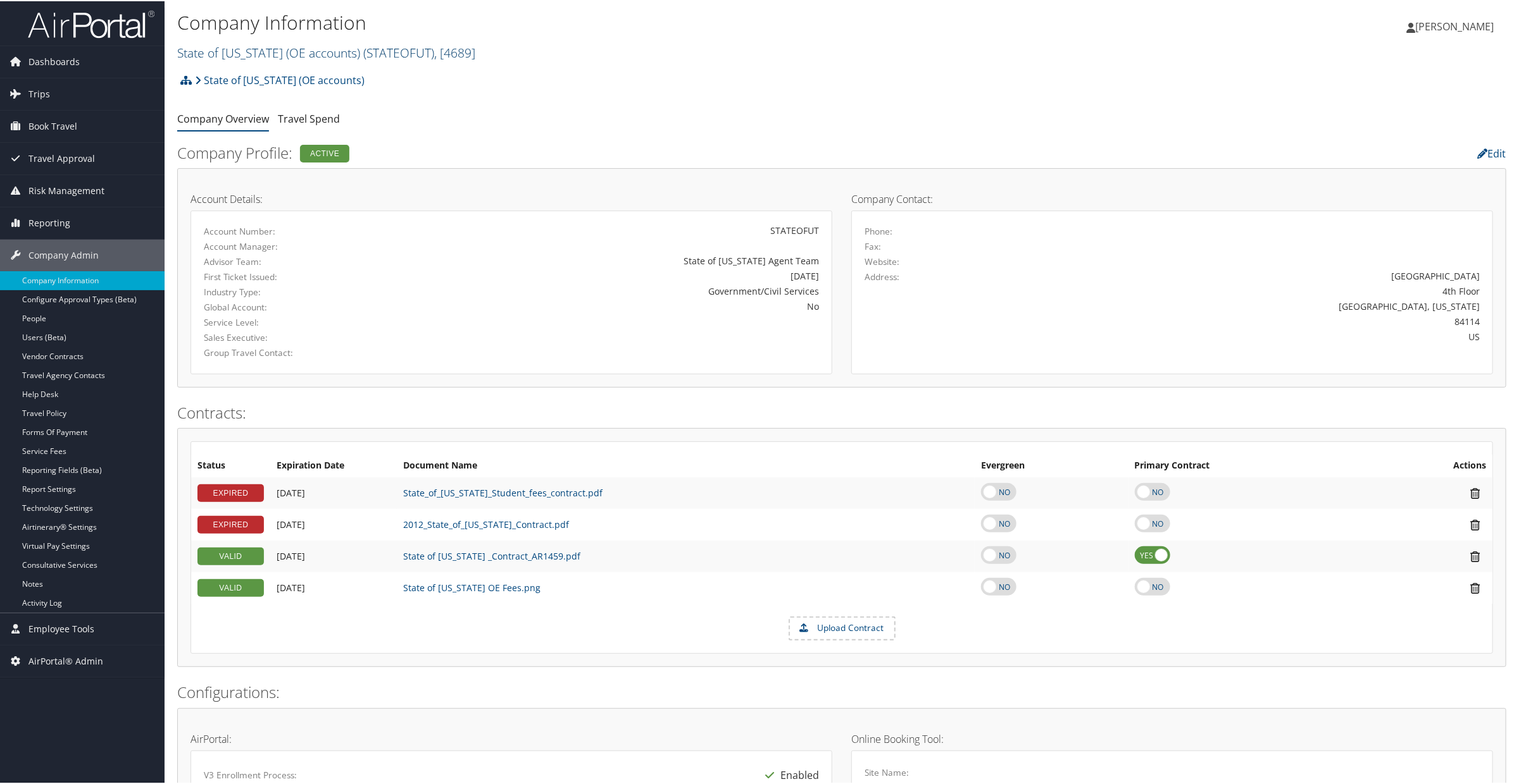
click at [225, 46] on link "State of Utah (OE accounts) ( STATEOFUT ) , [ 4689 ]" at bounding box center [326, 51] width 298 height 17
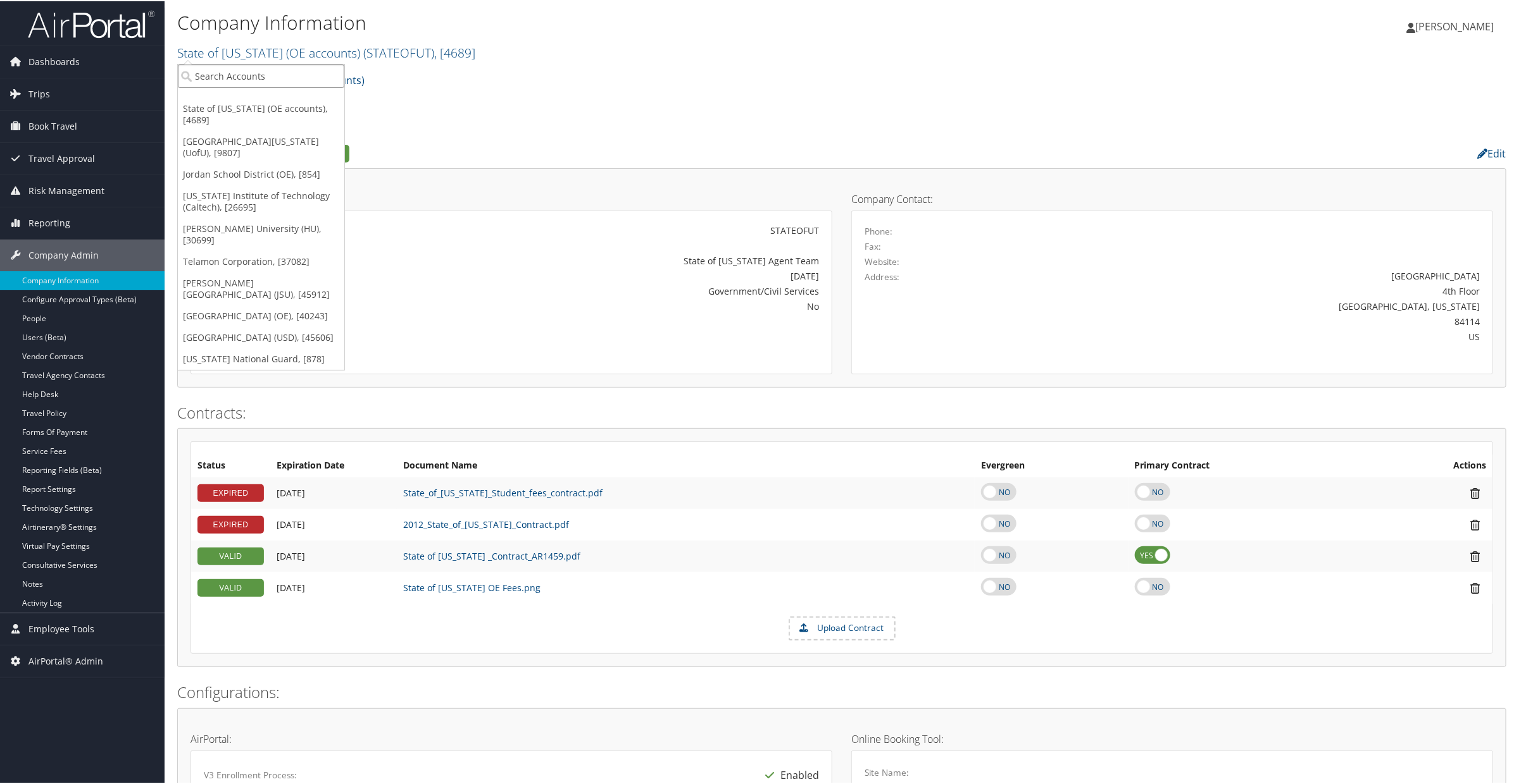
click at [222, 74] on input "search" at bounding box center [260, 74] width 166 height 23
click at [221, 130] on link "University Of Utah (UofU), [9807]" at bounding box center [260, 146] width 166 height 33
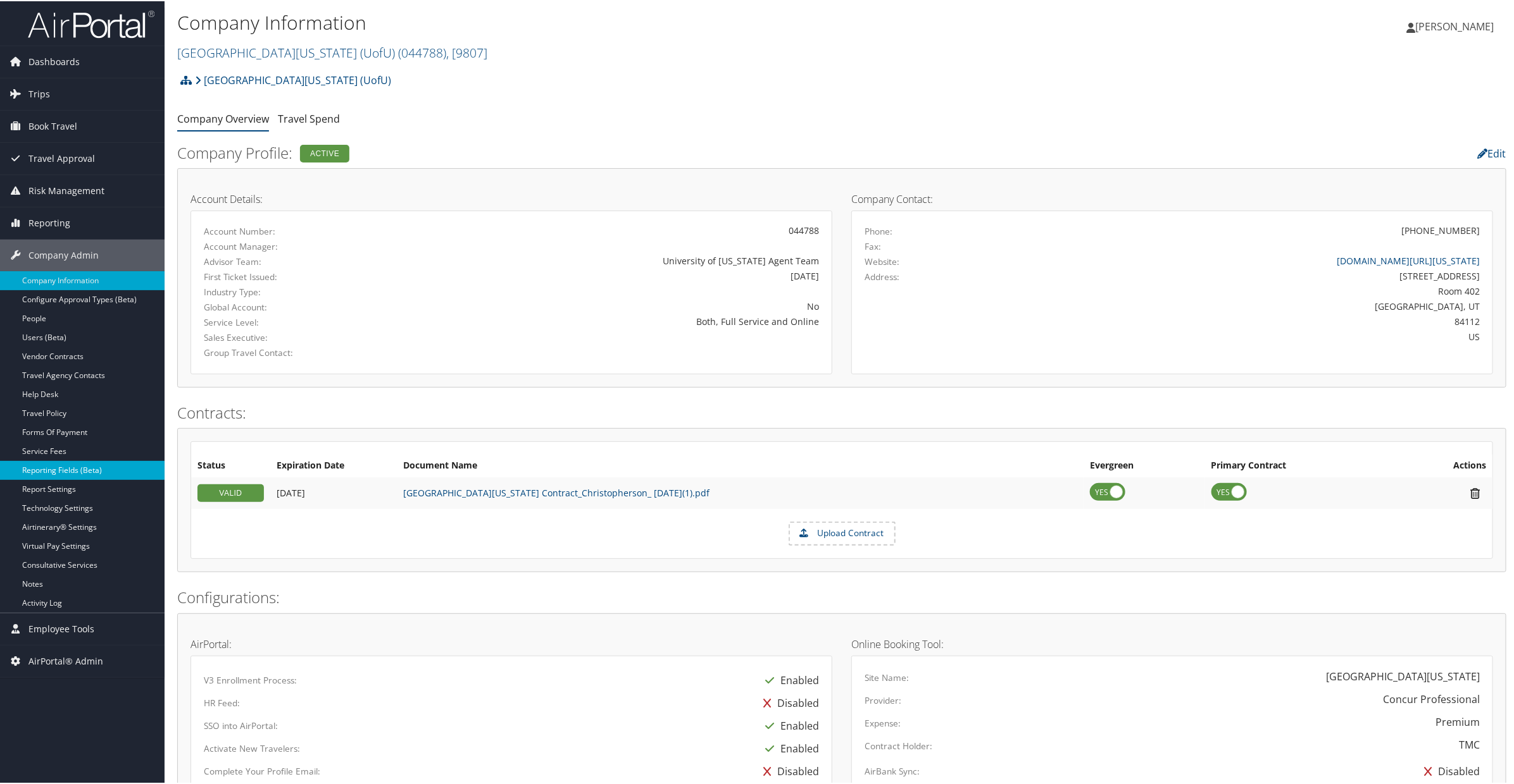
click at [85, 469] on link "Reporting Fields (Beta)" at bounding box center [82, 469] width 165 height 19
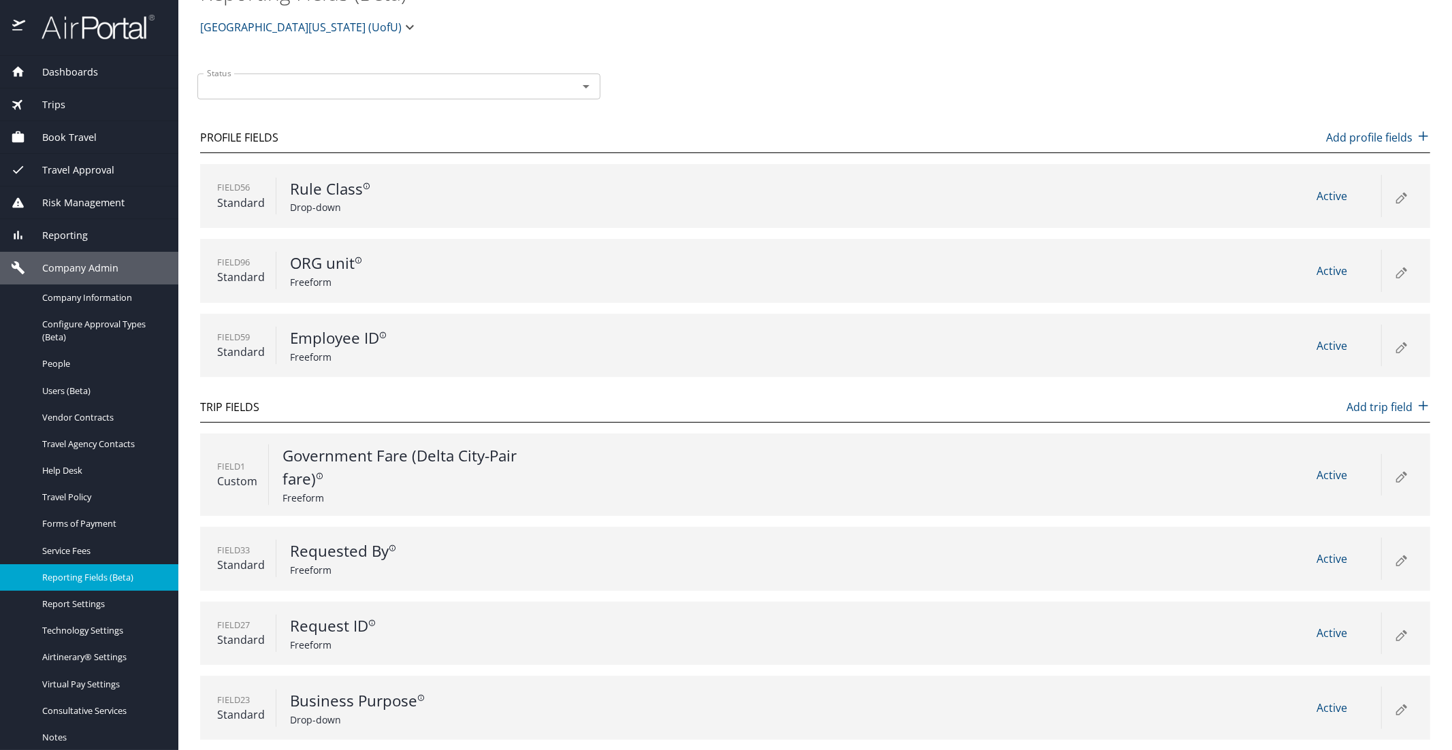
scroll to position [29, 0]
click at [59, 369] on span "People" at bounding box center [102, 363] width 120 height 13
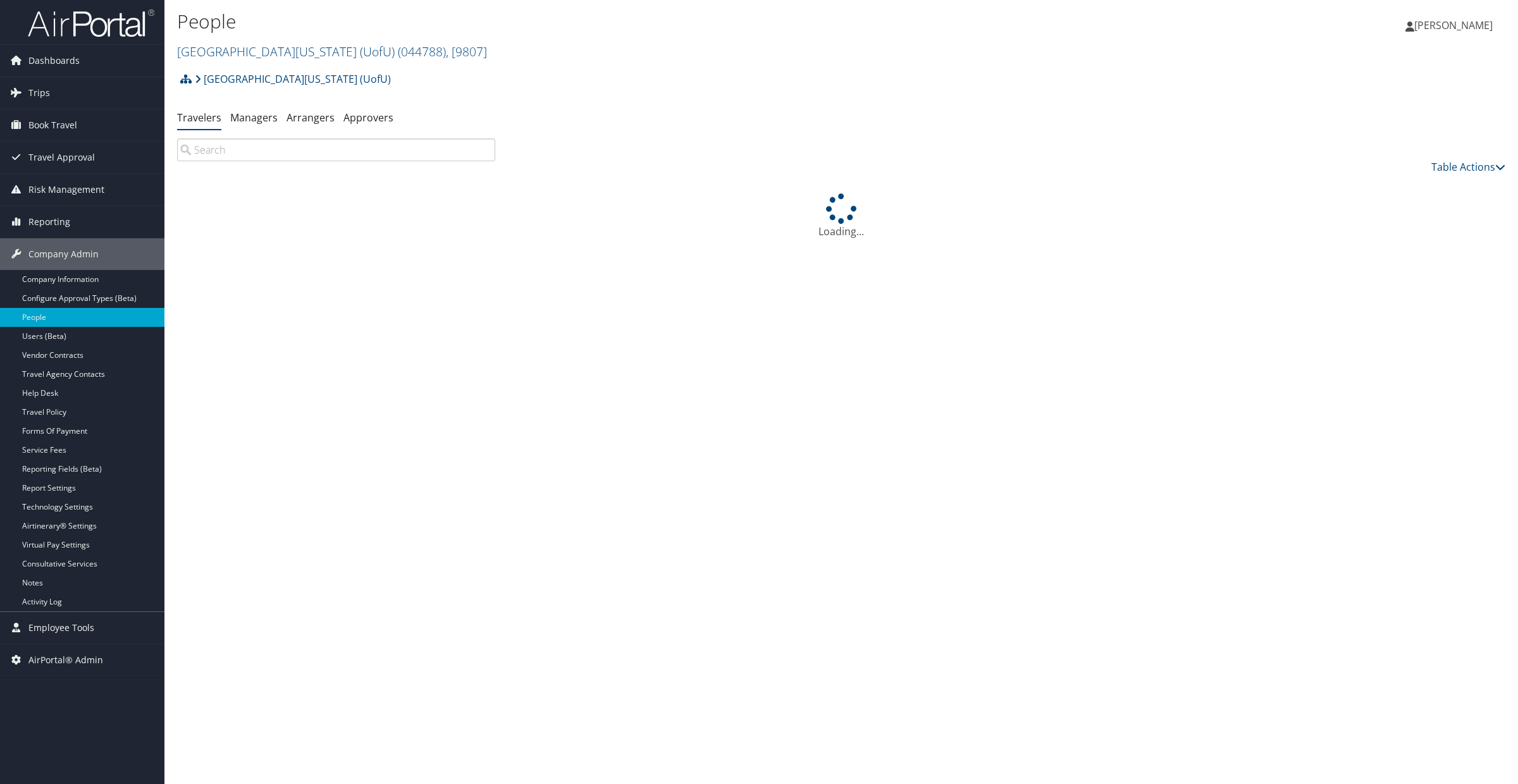
click at [241, 153] on input "search" at bounding box center [336, 150] width 318 height 23
type input "a"
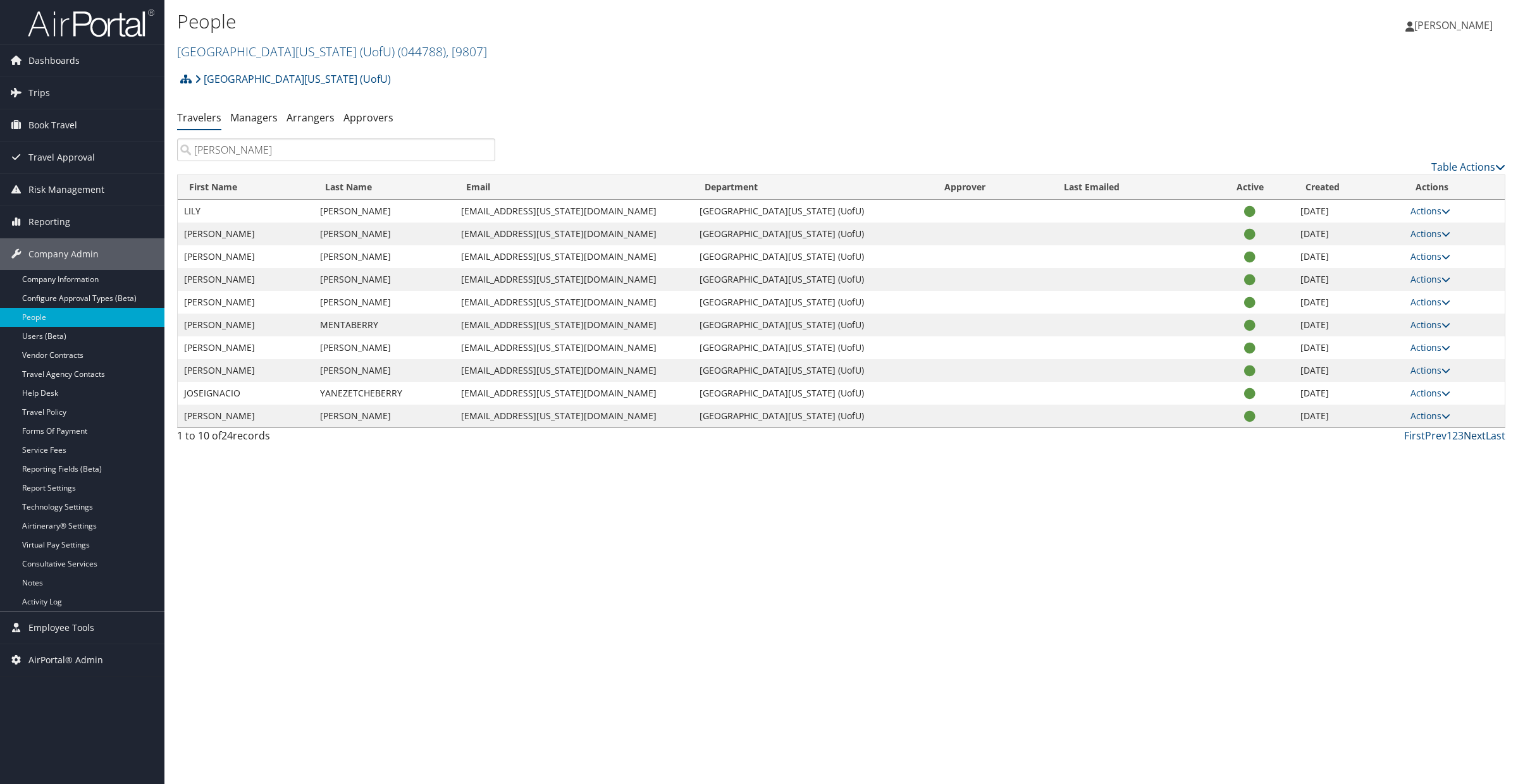
type input "berry"
click at [1472, 433] on link "Next" at bounding box center [1475, 436] width 22 height 14
click at [1434, 437] on link "Prev" at bounding box center [1435, 436] width 21 height 14
click at [580, 249] on td "U6062749@utah.edu" at bounding box center [574, 256] width 239 height 23
drag, startPoint x: 562, startPoint y: 257, endPoint x: 466, endPoint y: 261, distance: 96.1
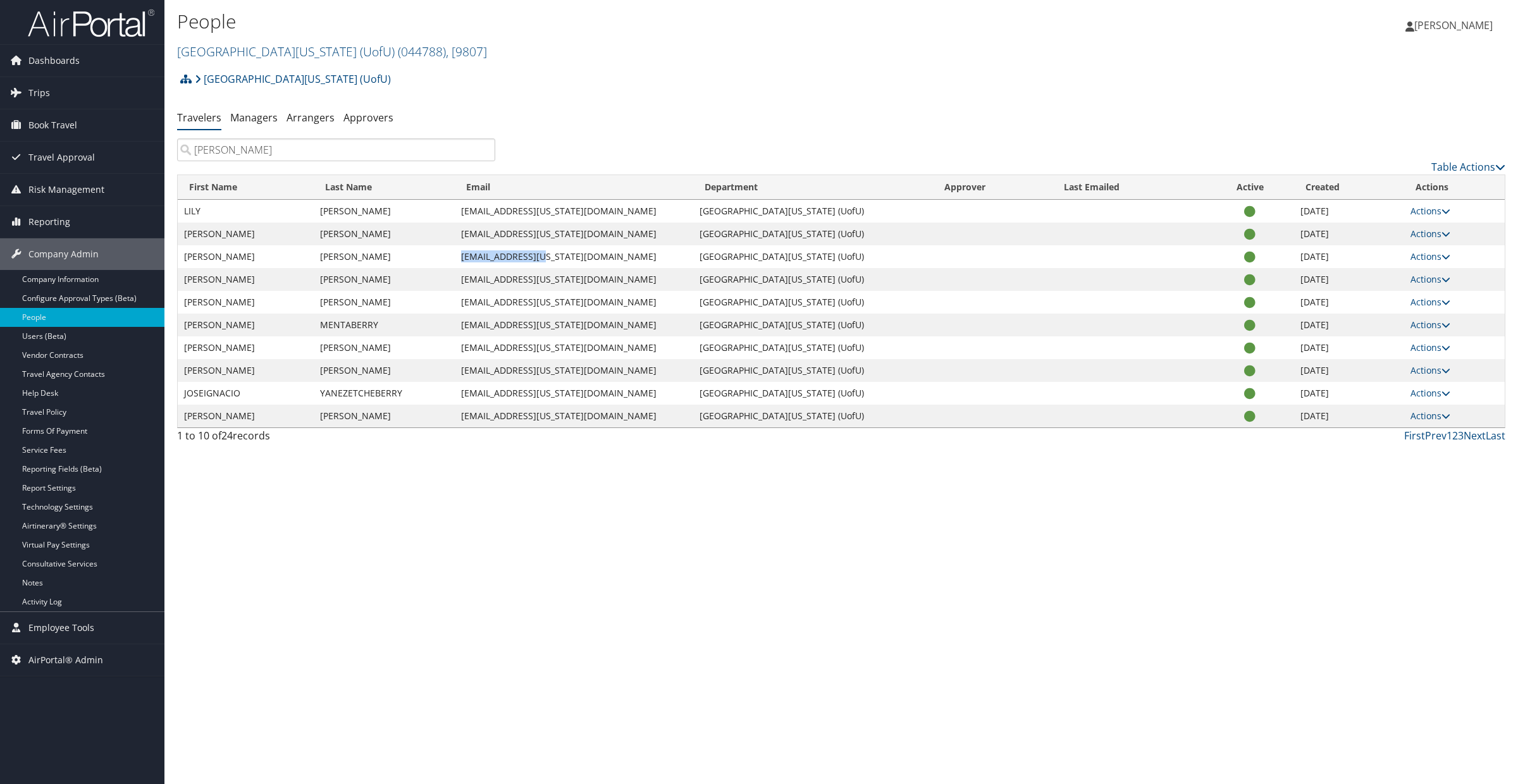
click at [466, 261] on td "U6062749@utah.edu" at bounding box center [574, 256] width 239 height 23
copy td "U6062749@utah.edu"
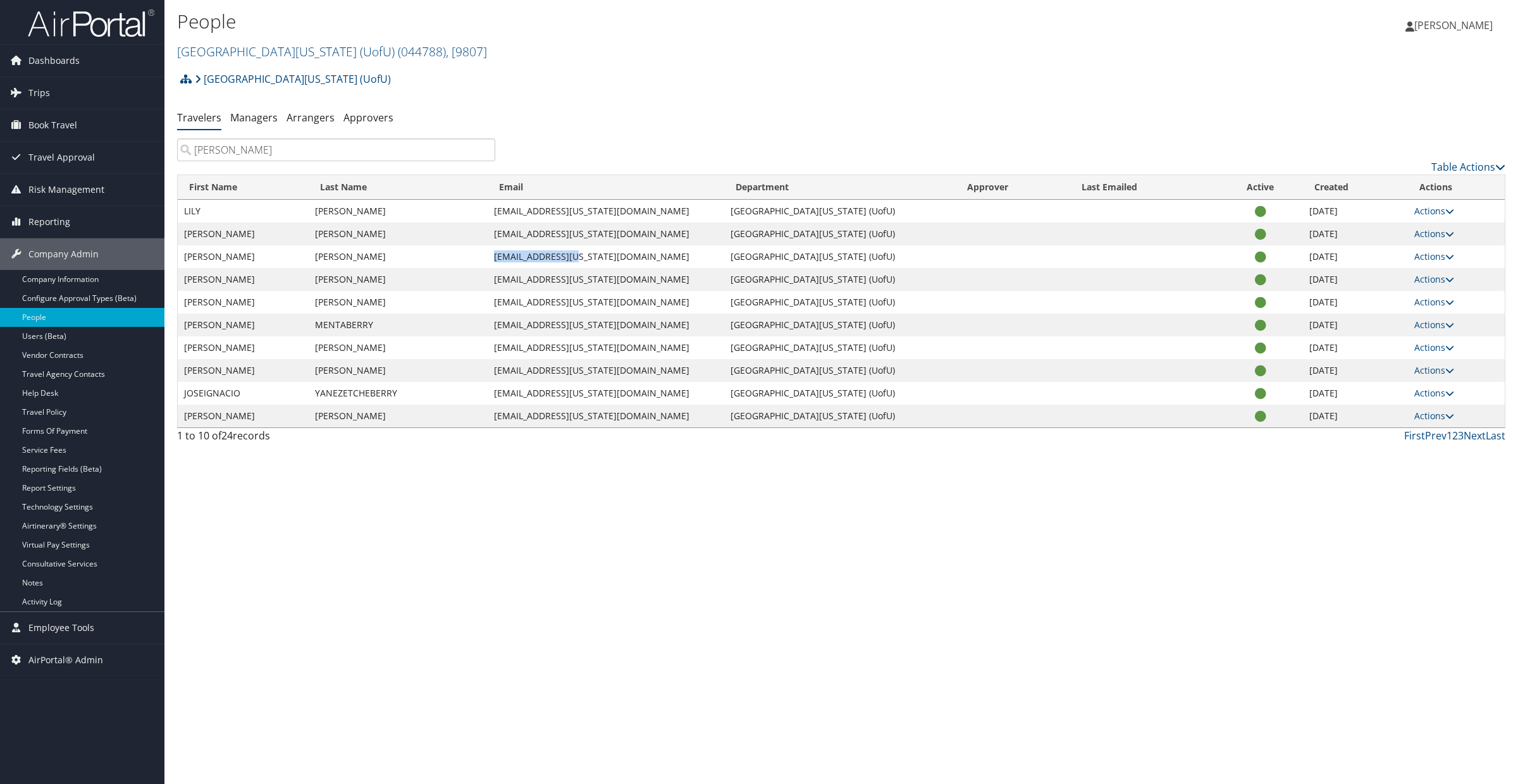
click at [595, 251] on td "U6062749@utah.edu" at bounding box center [606, 256] width 237 height 23
drag, startPoint x: 601, startPoint y: 256, endPoint x: 504, endPoint y: 255, distance: 97.0
click at [504, 255] on td "U6062749@utah.edu" at bounding box center [606, 256] width 237 height 23
copy td "U6062749@utah.edu"
click at [66, 471] on link "Reporting Fields (Beta)" at bounding box center [82, 469] width 164 height 19
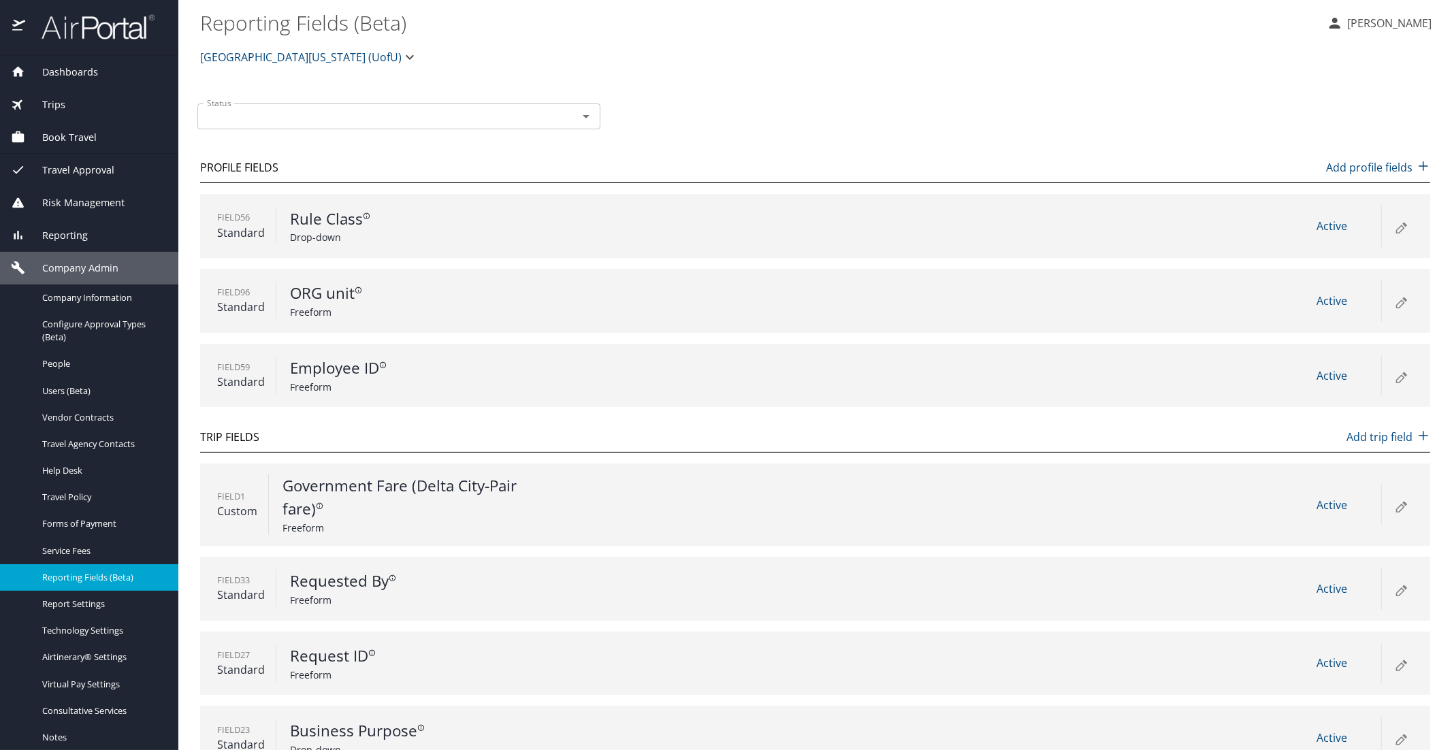
scroll to position [30, 0]
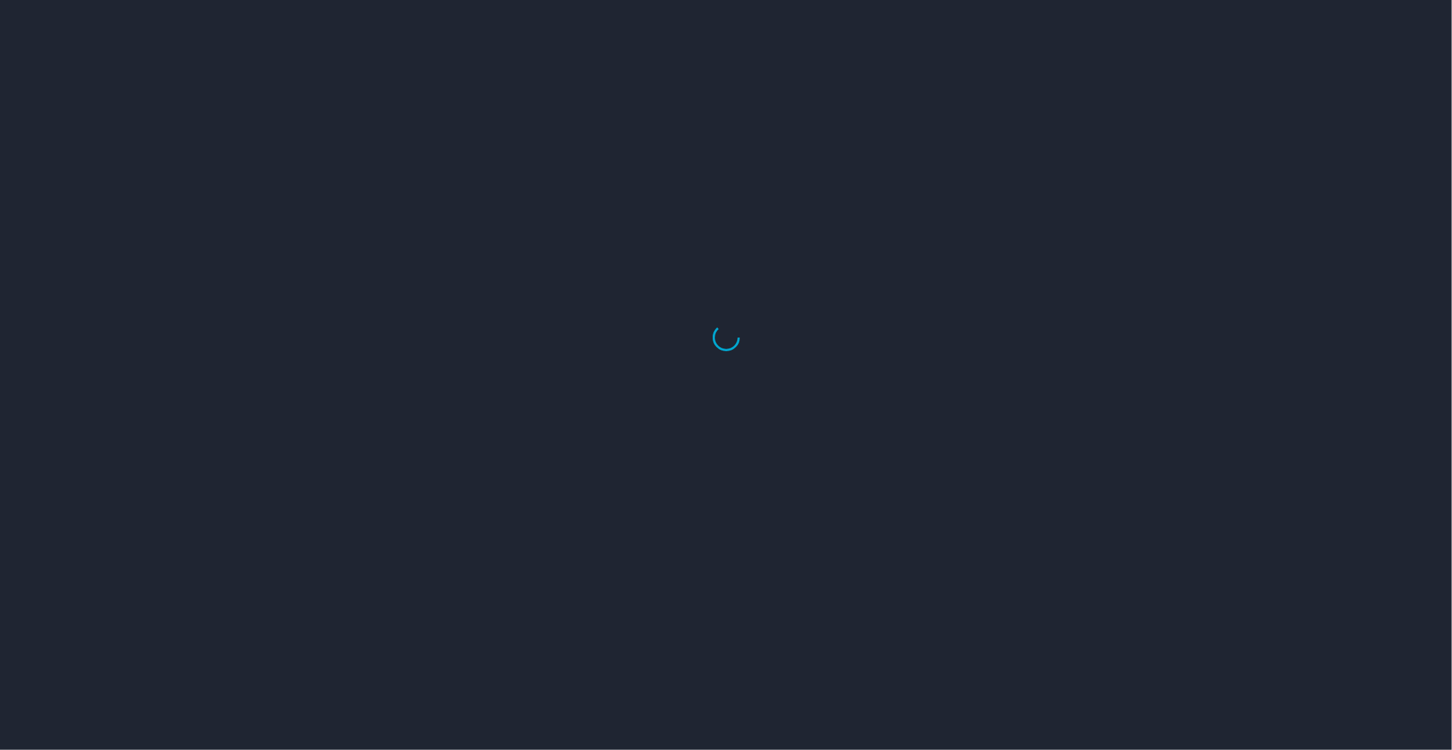
select select "US"
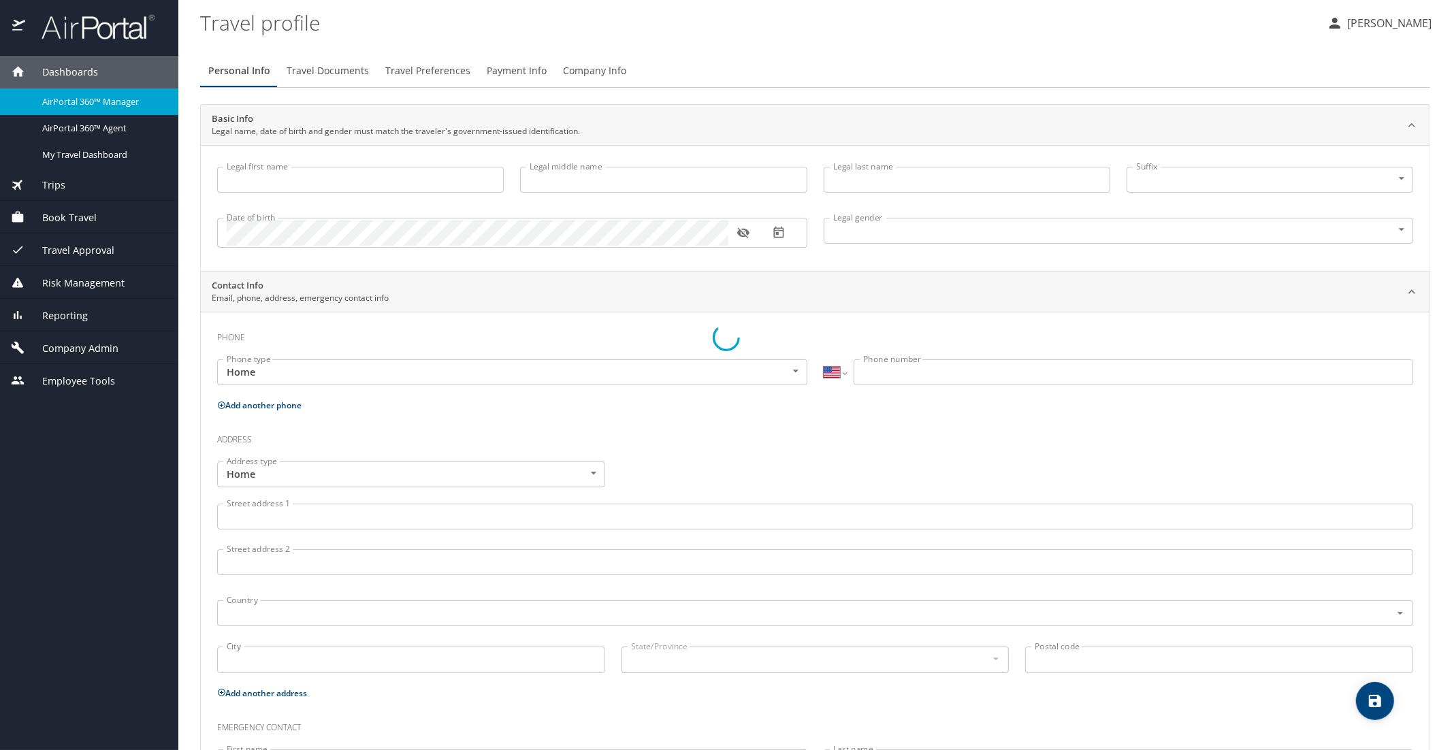
type input "[PERSON_NAME]"
type input "Undisclosed"
type input "[PERSON_NAME]"
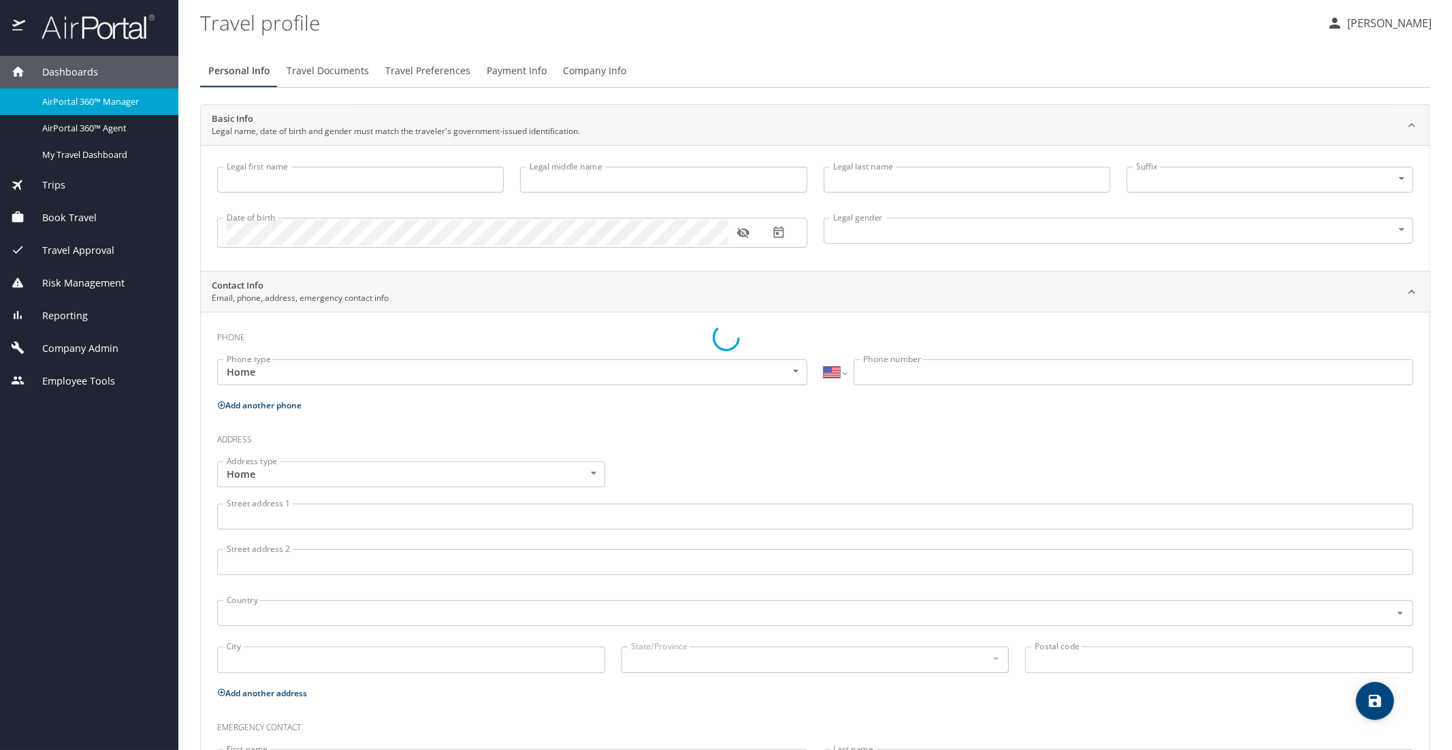
type input "[PERSON_NAME]"
type input "[PHONE_NUMBER]"
select select "US"
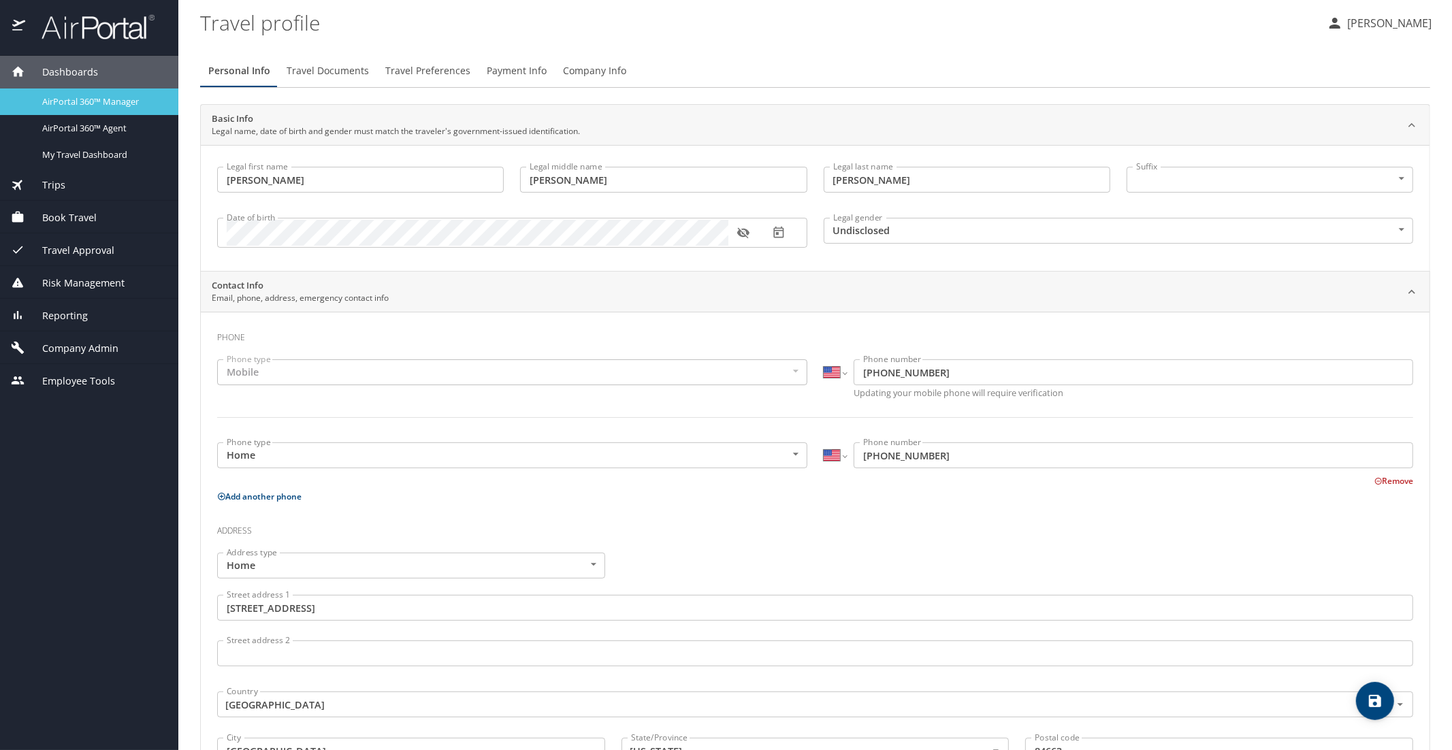
click at [89, 108] on div "AirPortal 360™ Manager" at bounding box center [89, 102] width 157 height 16
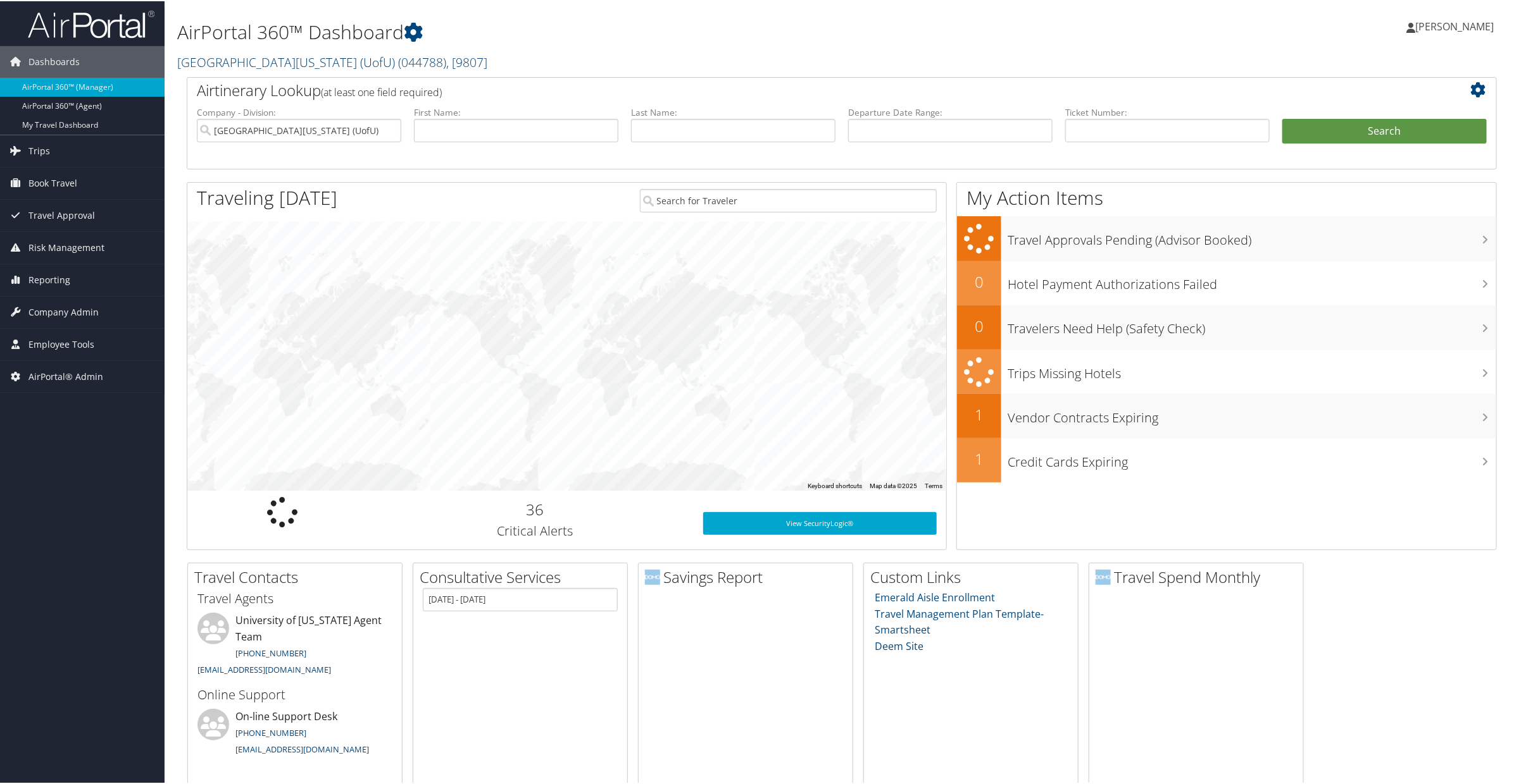
click at [271, 58] on link "[GEOGRAPHIC_DATA][US_STATE] (UofU) ( 044788 ) , [ 9807 ]" at bounding box center [333, 61] width 310 height 17
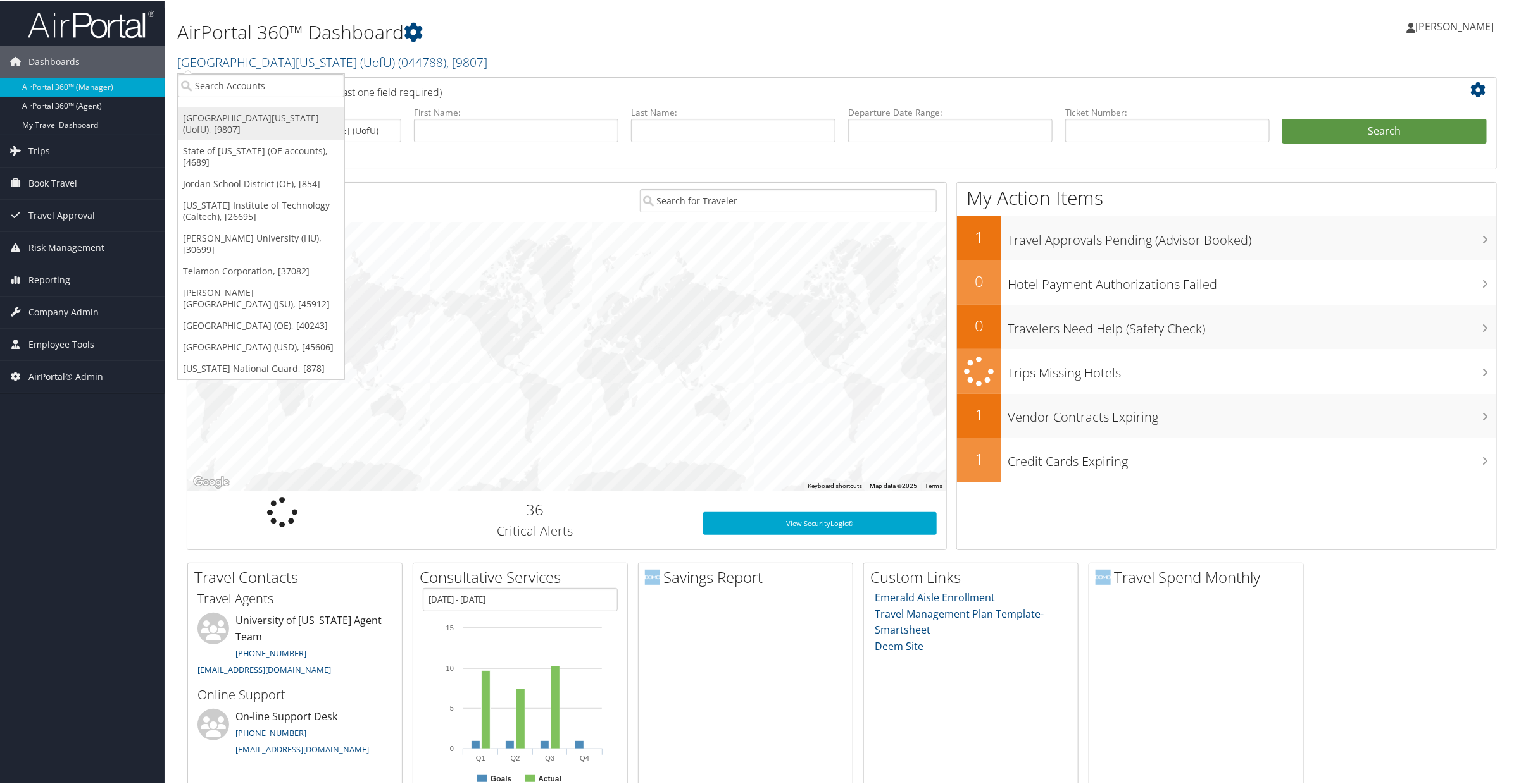
click at [233, 117] on link "[GEOGRAPHIC_DATA][US_STATE] (UofU), [9807]" at bounding box center [260, 122] width 166 height 33
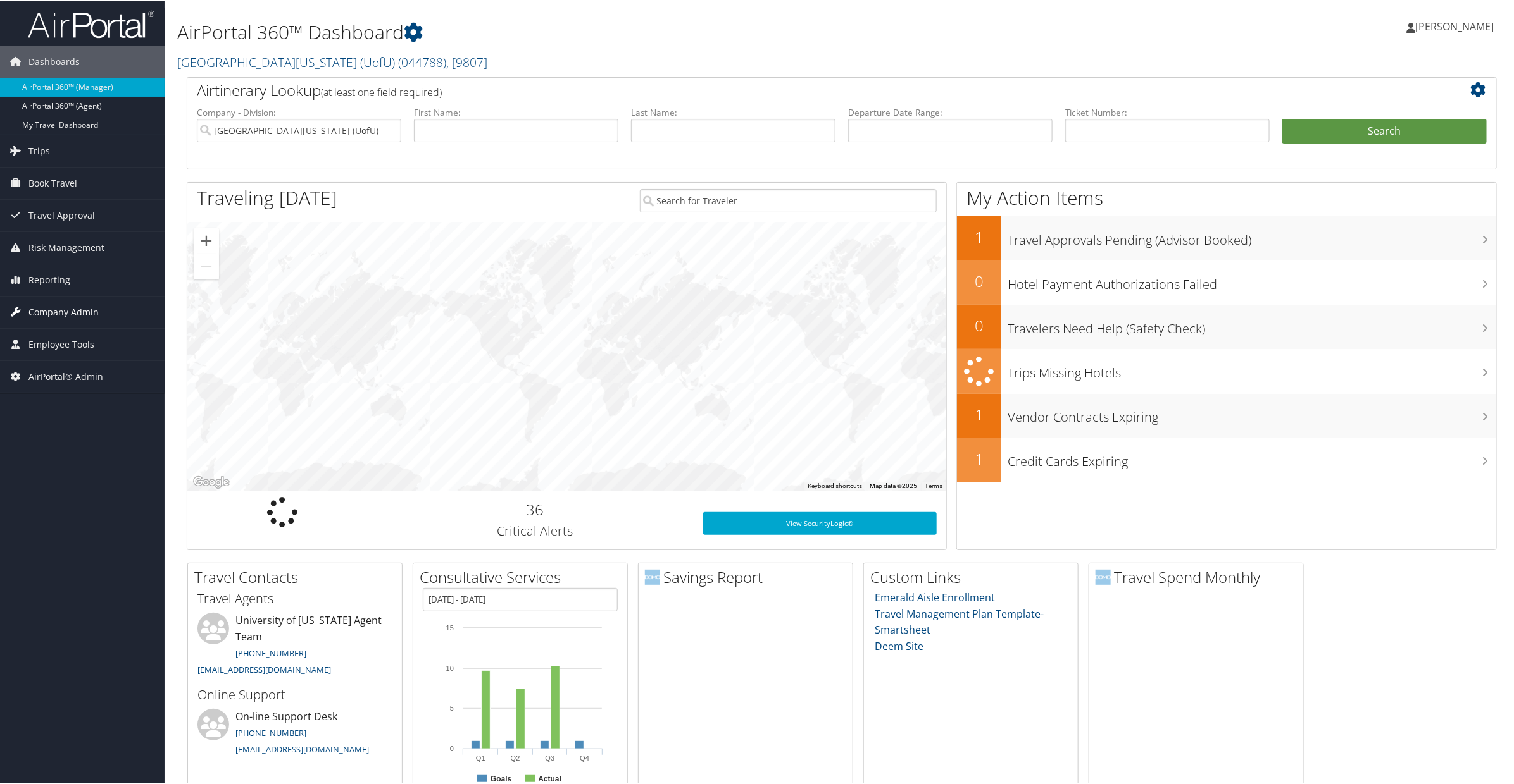
click at [49, 307] on span "Company Admin" at bounding box center [64, 311] width 71 height 32
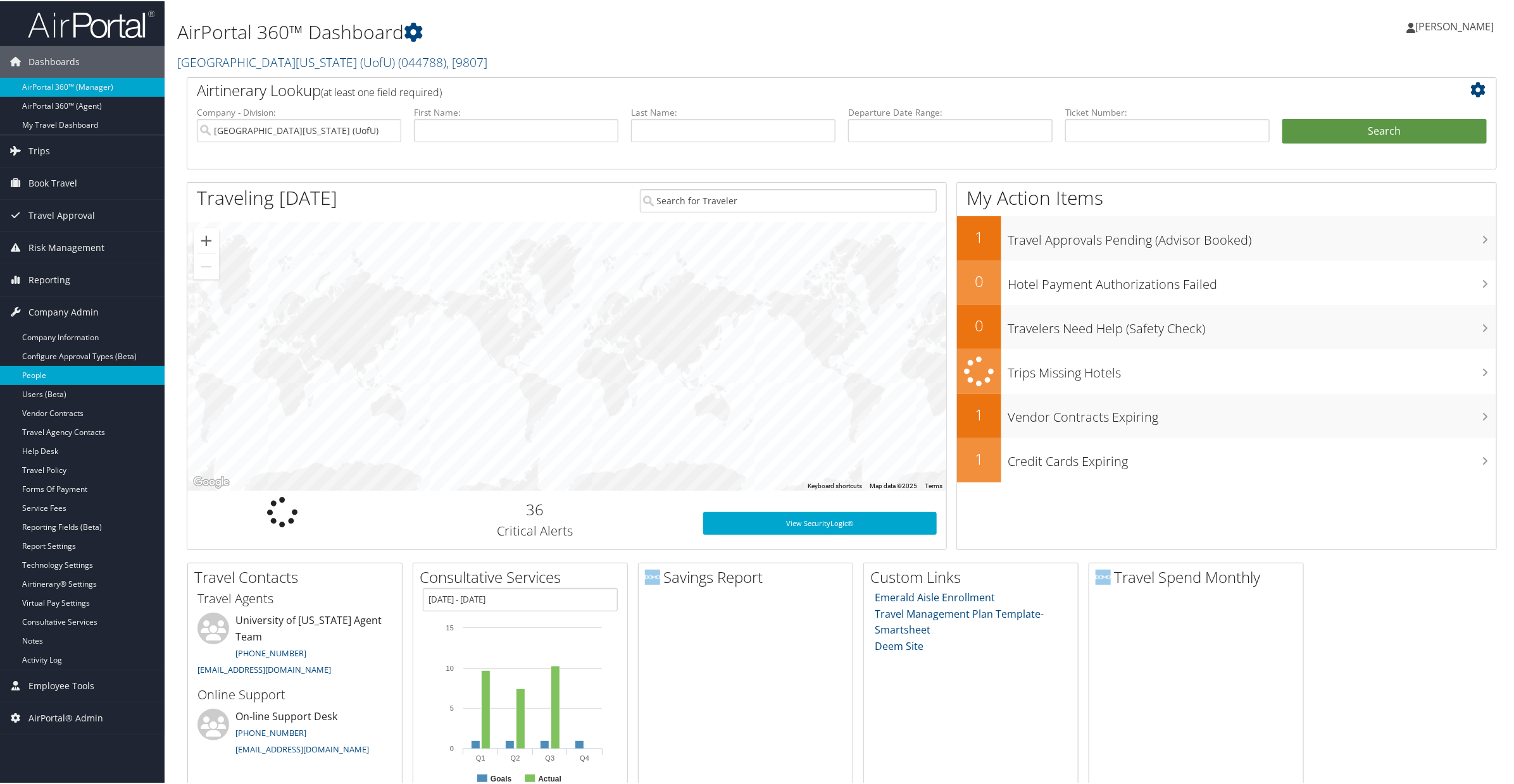
click at [35, 374] on link "People" at bounding box center [82, 374] width 165 height 19
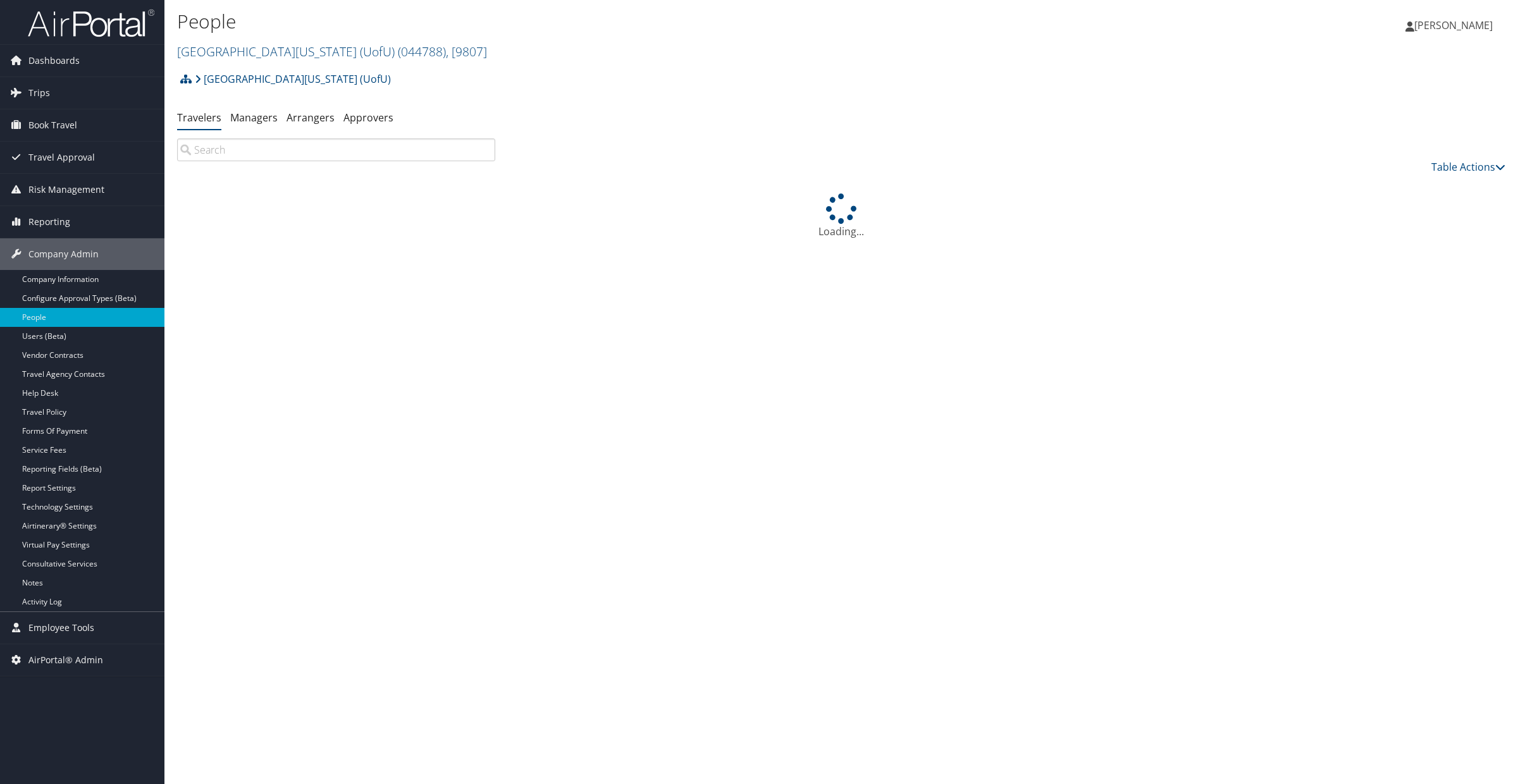
click at [231, 150] on input "search" at bounding box center [336, 150] width 318 height 23
click at [286, 153] on input "[PERSON_NAME]" at bounding box center [336, 150] width 318 height 23
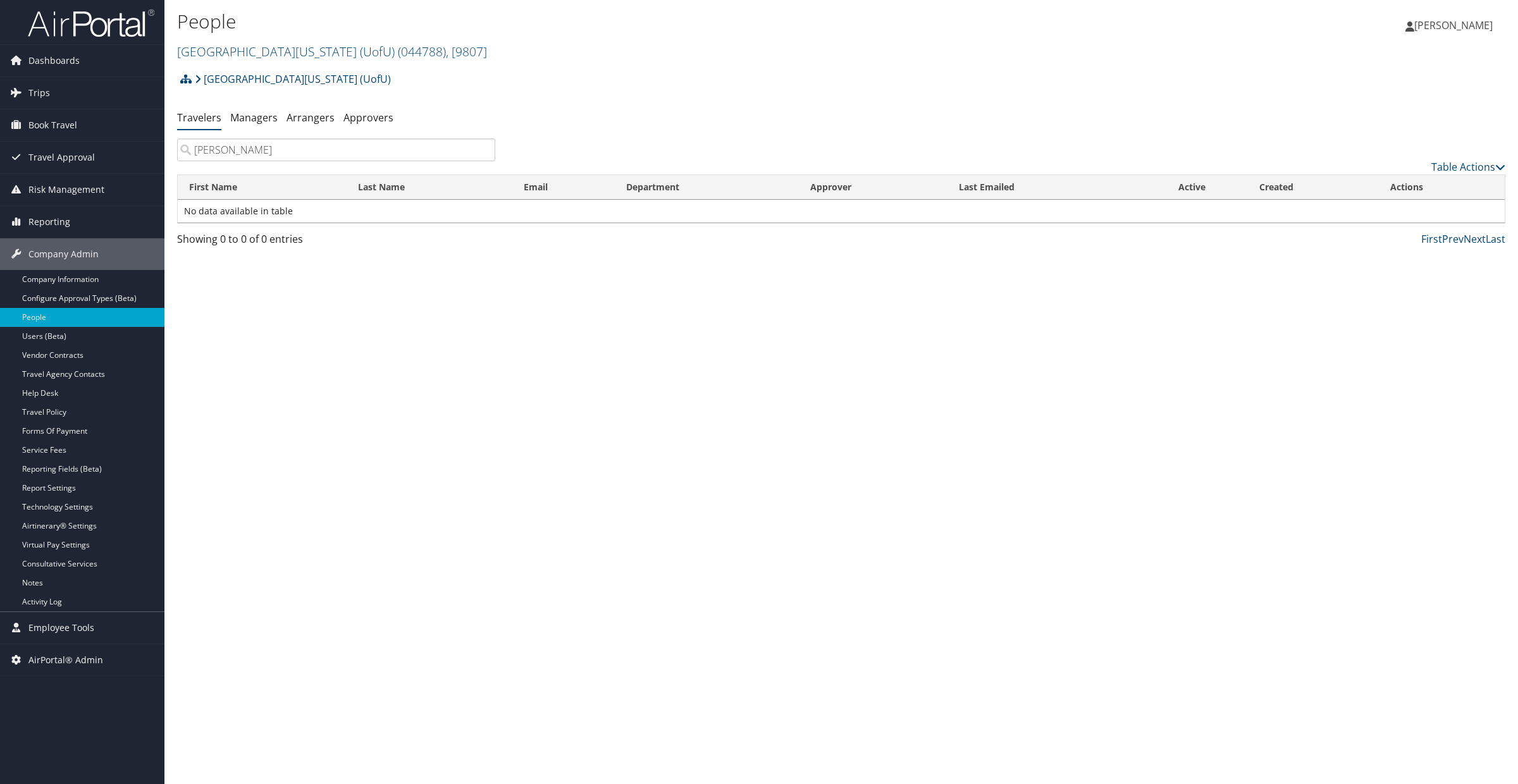
click at [245, 150] on input "[PERSON_NAME]" at bounding box center [336, 150] width 318 height 23
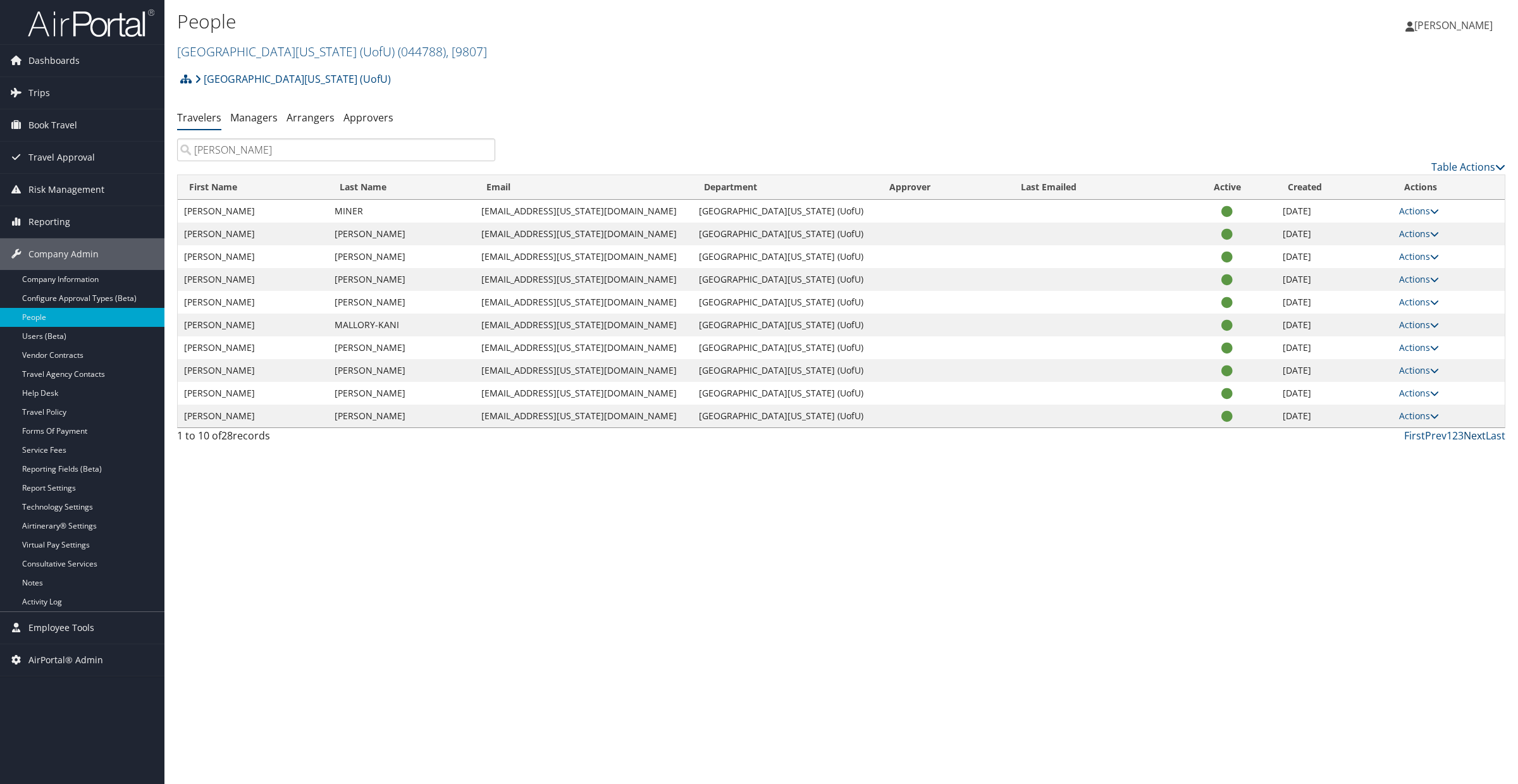
click at [1471, 437] on link "Next" at bounding box center [1475, 436] width 22 height 14
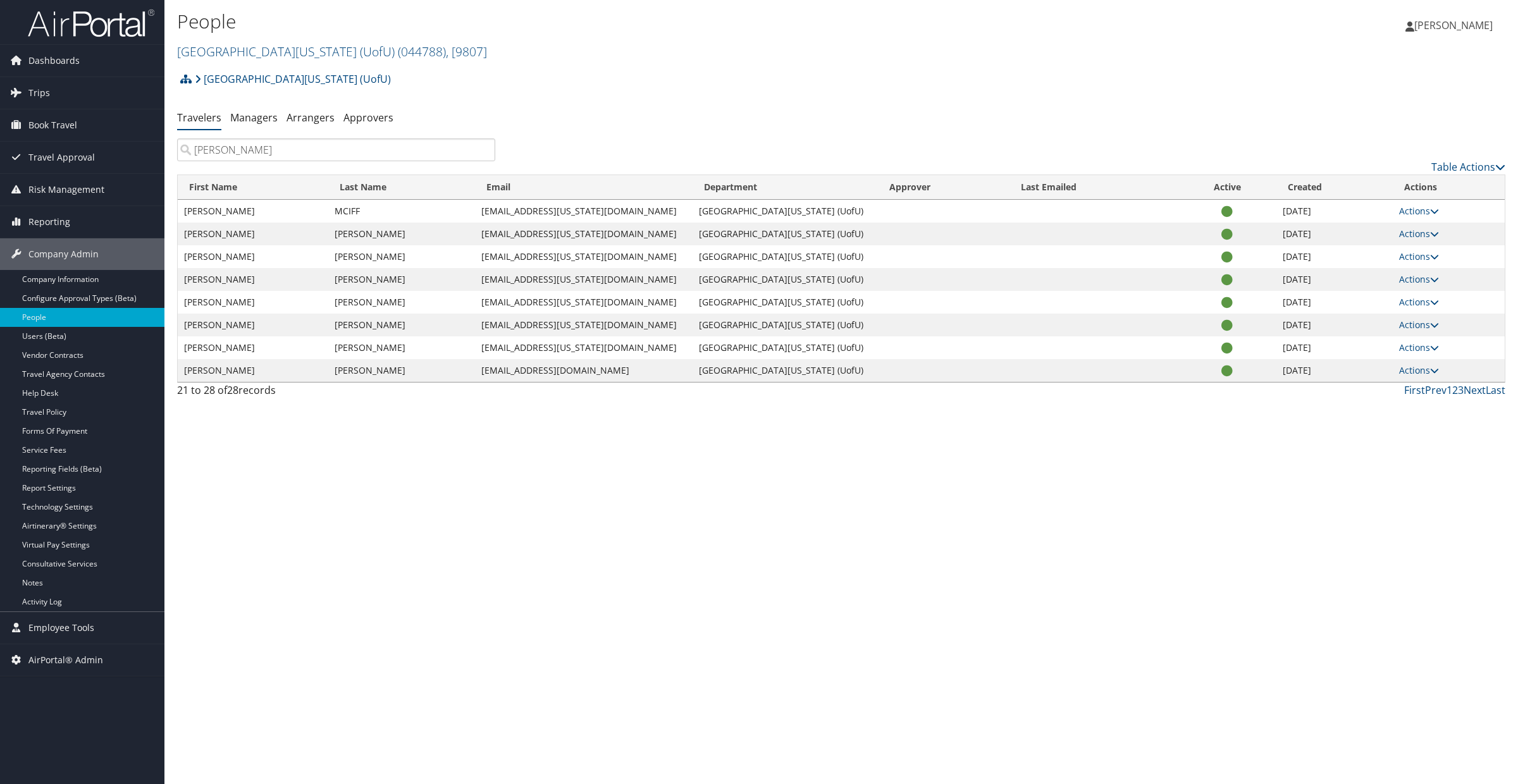
click at [240, 148] on input "[PERSON_NAME]" at bounding box center [336, 150] width 318 height 23
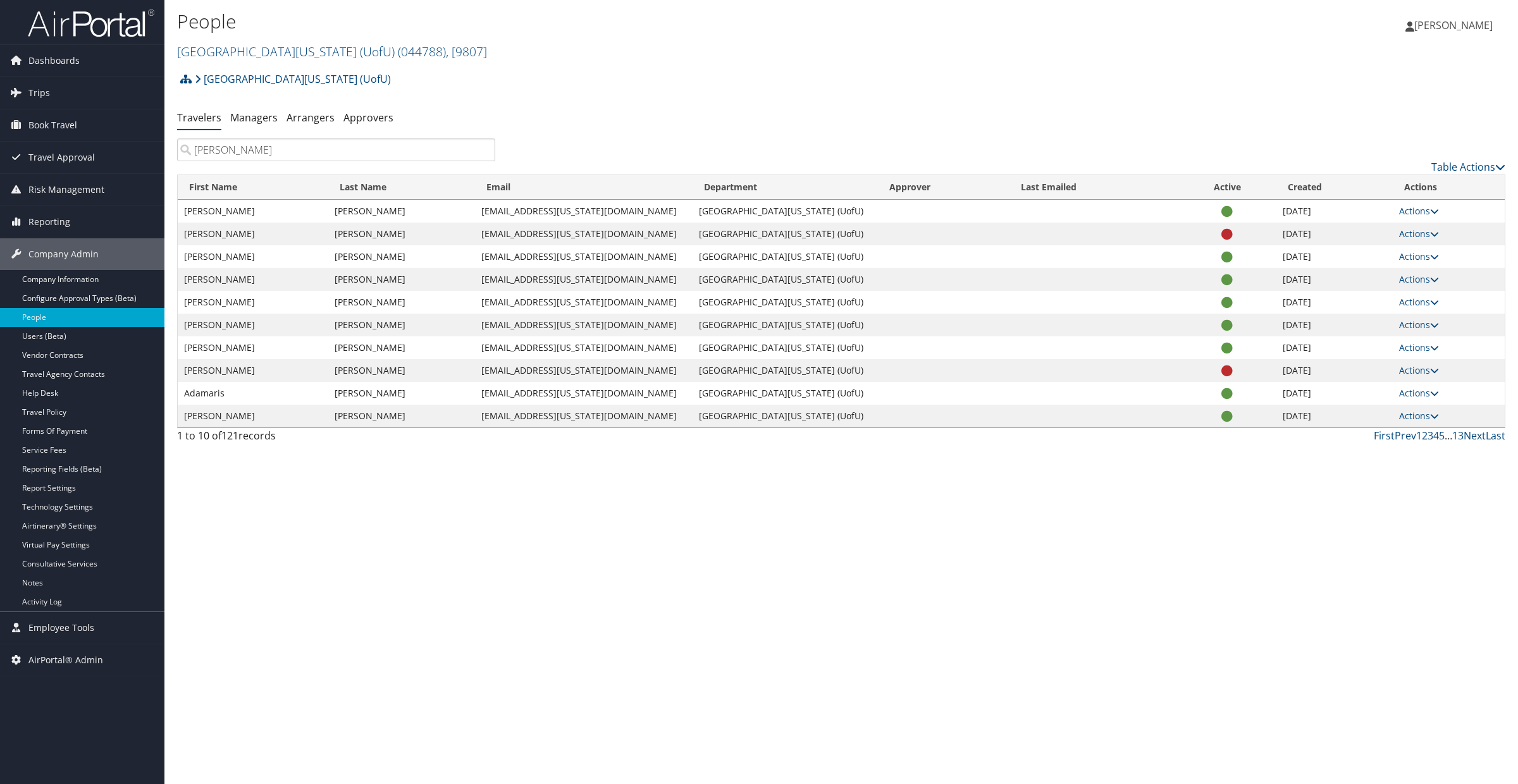
type input "[PERSON_NAME]"
